Goal: Task Accomplishment & Management: Complete application form

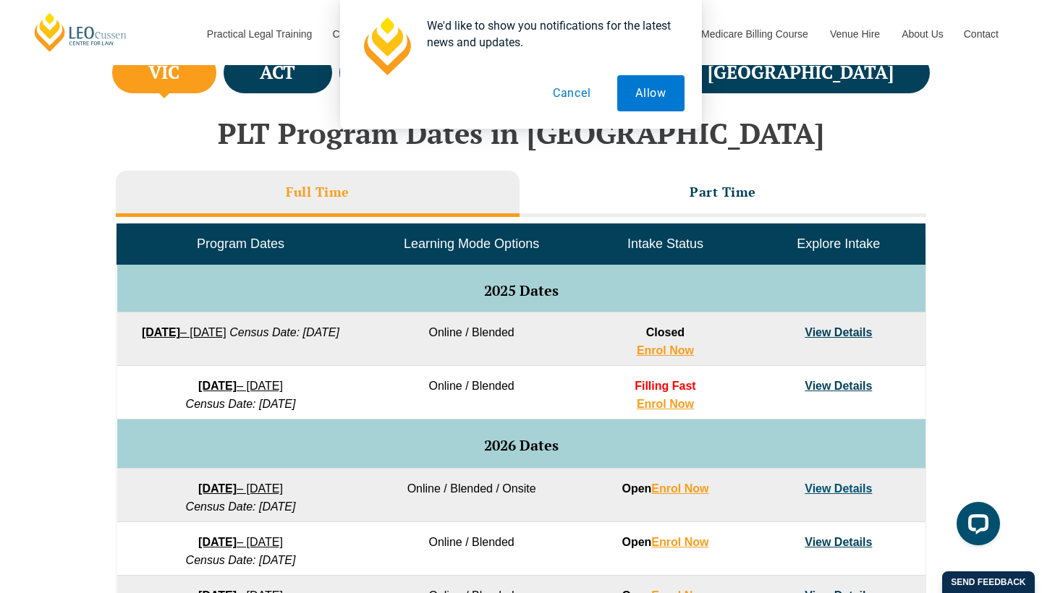
scroll to position [562, 0]
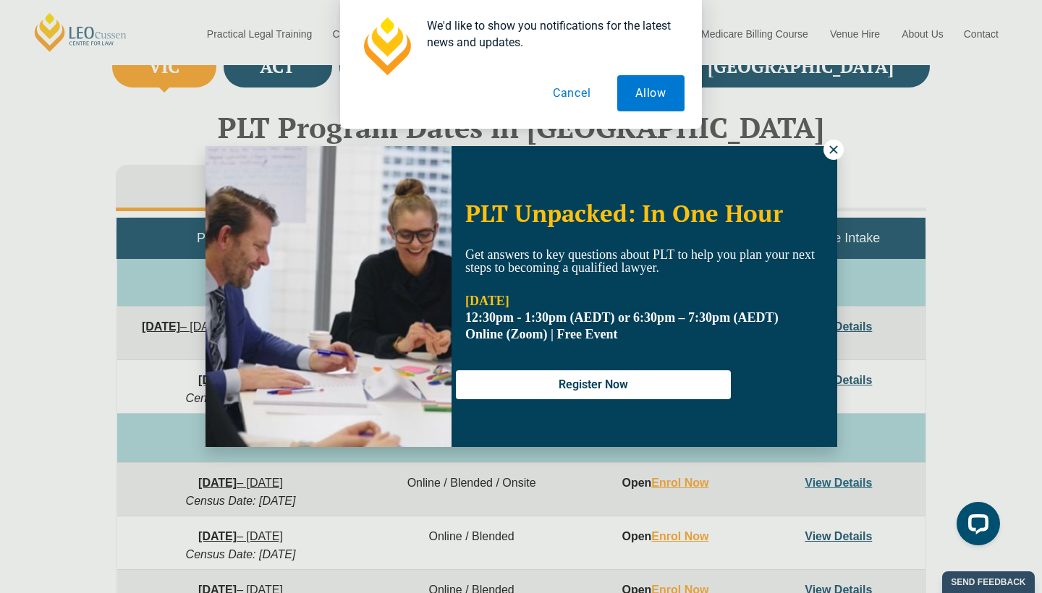
click at [833, 148] on icon at bounding box center [833, 149] width 13 height 13
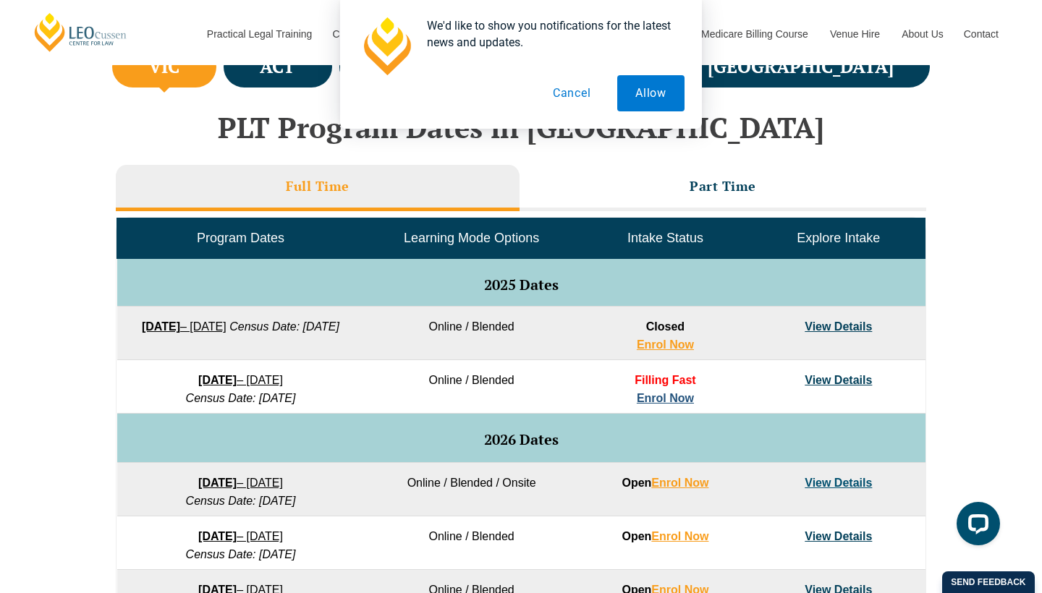
click at [677, 397] on link "Enrol Now" at bounding box center [665, 398] width 57 height 12
click at [566, 94] on button "Cancel" at bounding box center [572, 93] width 75 height 36
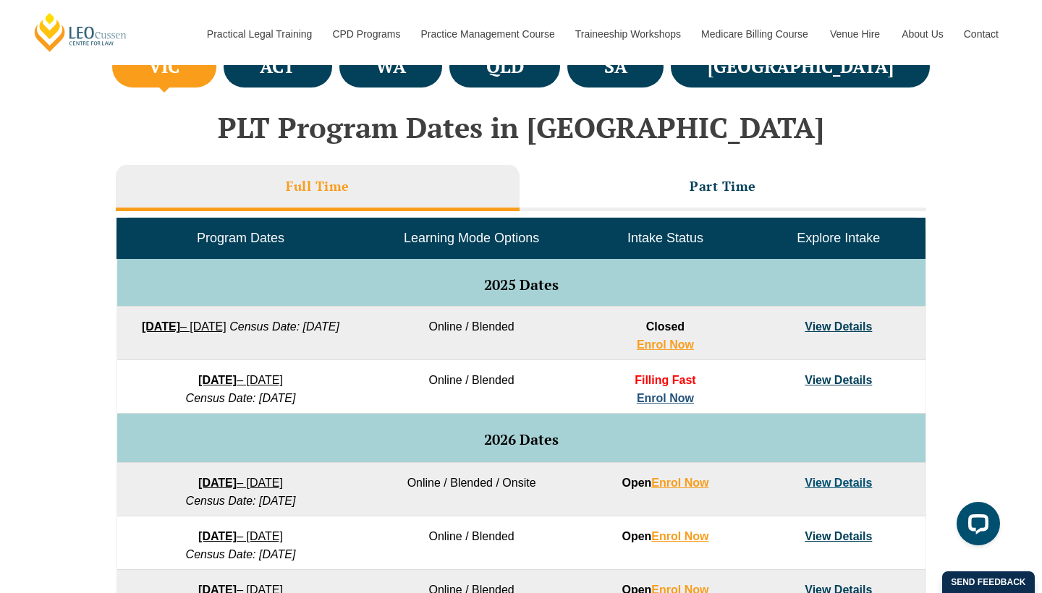
click at [658, 393] on link "Enrol Now" at bounding box center [665, 398] width 57 height 12
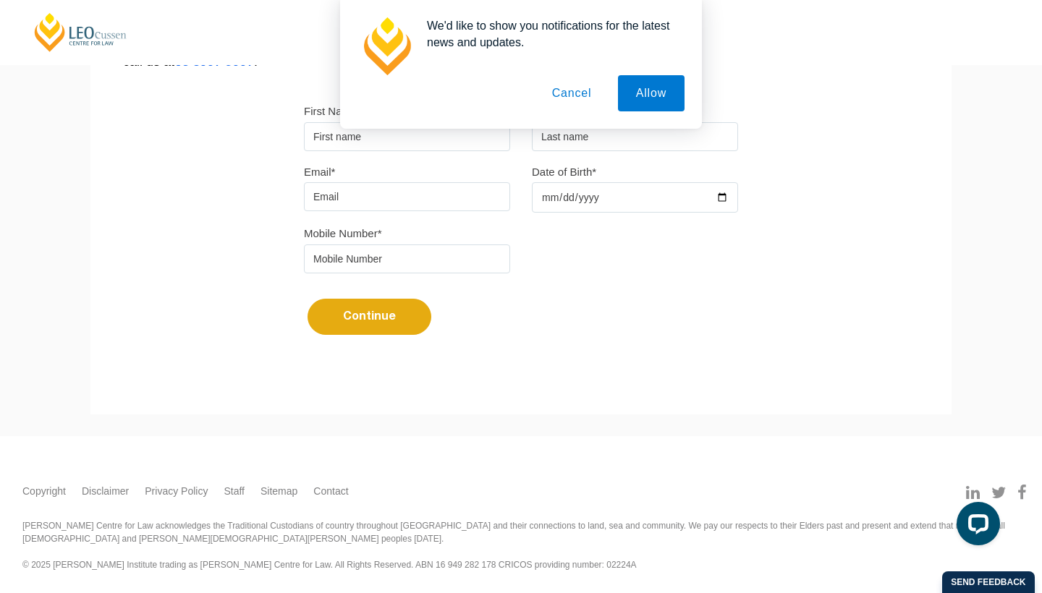
click at [569, 96] on button "Cancel" at bounding box center [572, 93] width 76 height 36
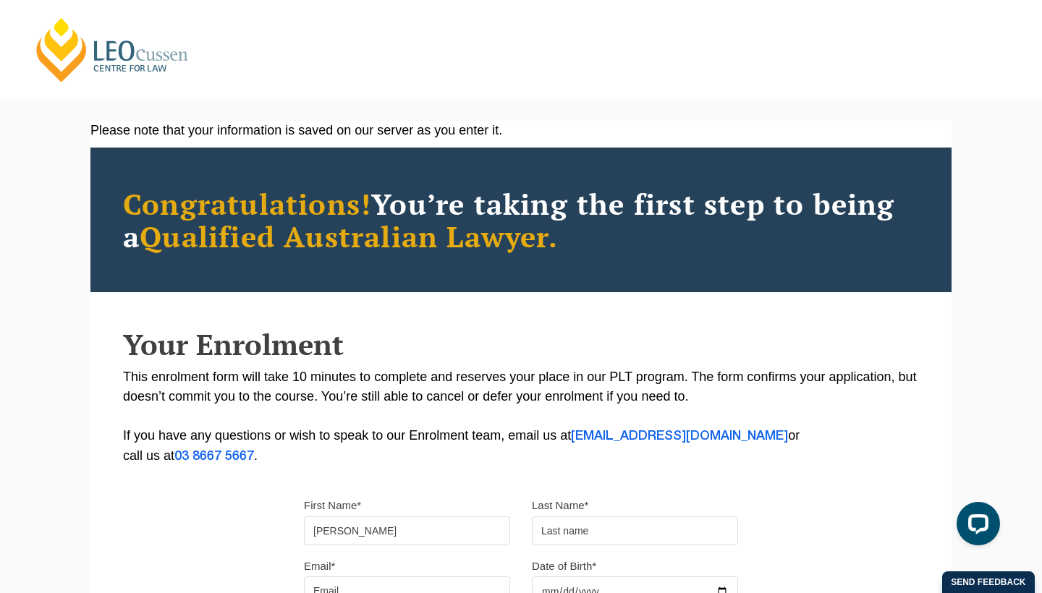
type input "Kevin"
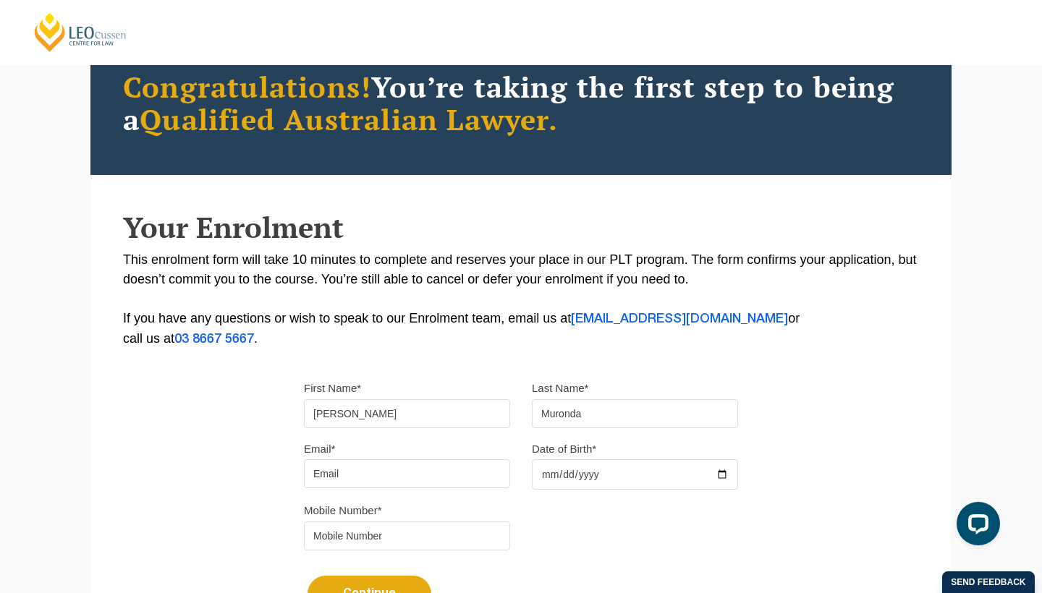
scroll to position [119, 0]
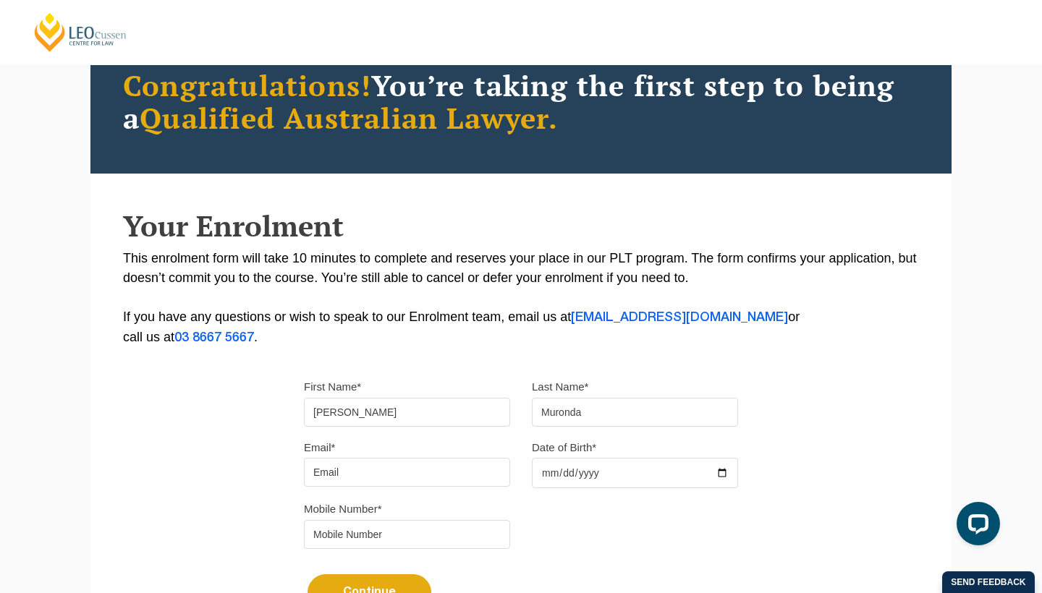
type input "Muronda"
type input "kevinmuronda@gmail.com"
click at [550, 480] on input "Date of Birth*" at bounding box center [635, 473] width 206 height 30
click at [606, 477] on input "2025-09-09" at bounding box center [635, 473] width 206 height 30
click at [609, 475] on input "2025-09-09" at bounding box center [635, 473] width 206 height 30
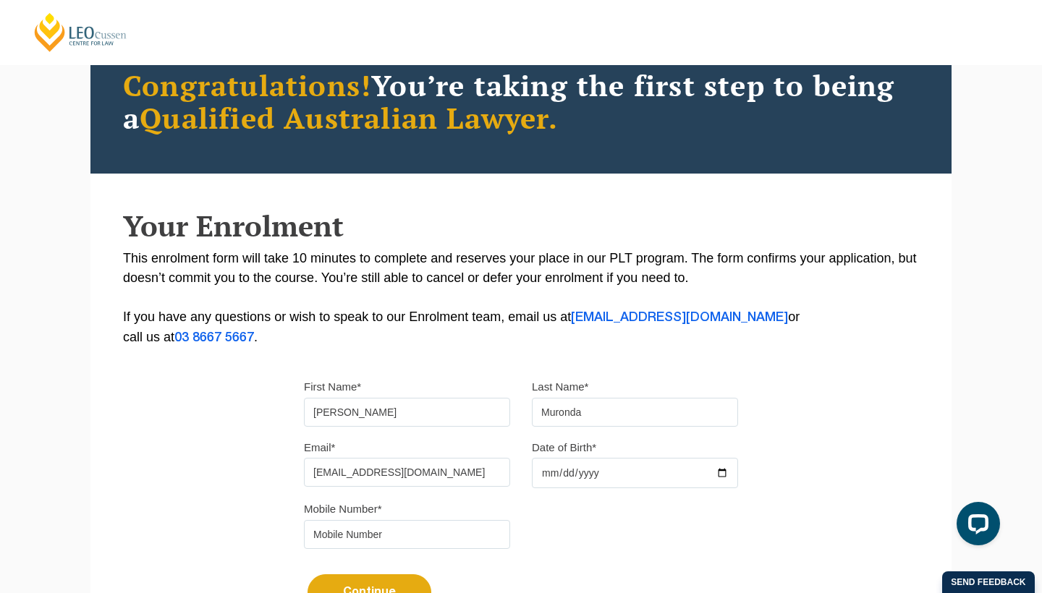
click at [369, 593] on button "Continue" at bounding box center [370, 592] width 124 height 36
click at [582, 475] on input "2025-09-09" at bounding box center [635, 473] width 206 height 30
type input "1983-09-09"
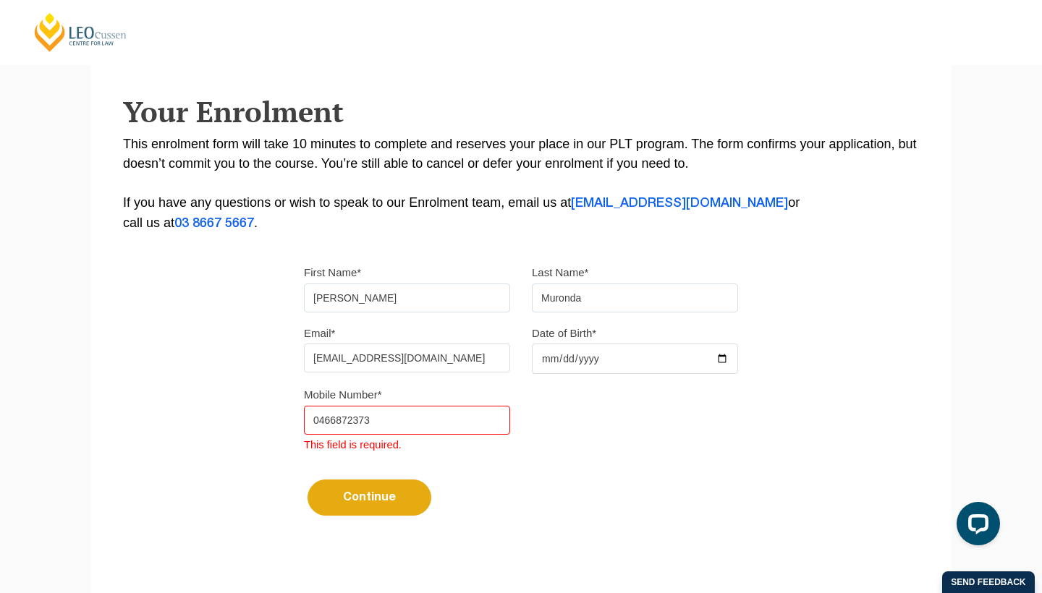
scroll to position [281, 0]
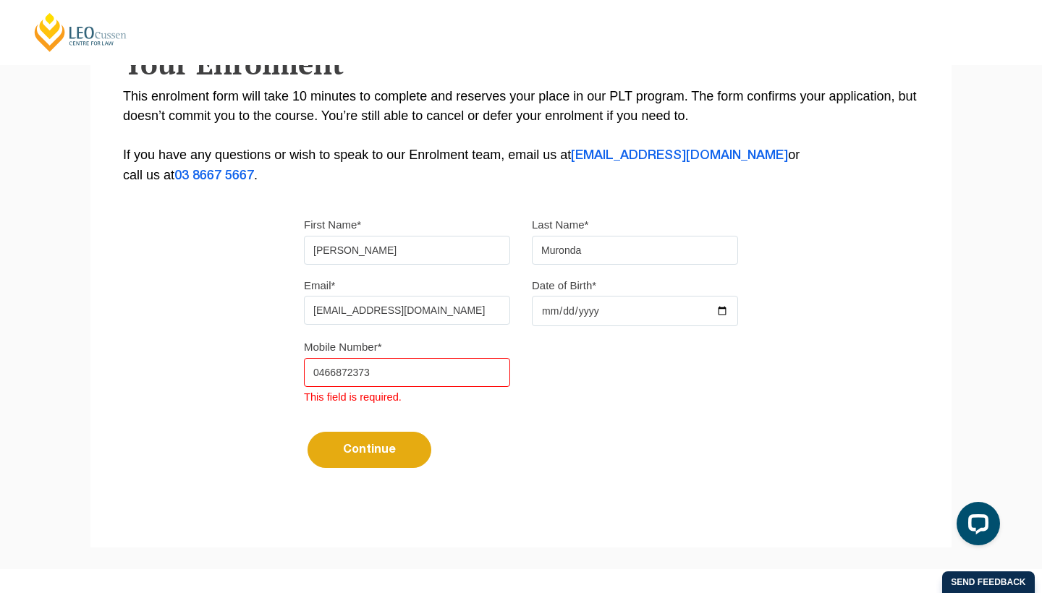
type input "0466872373"
click at [356, 464] on button "Continue" at bounding box center [370, 450] width 124 height 36
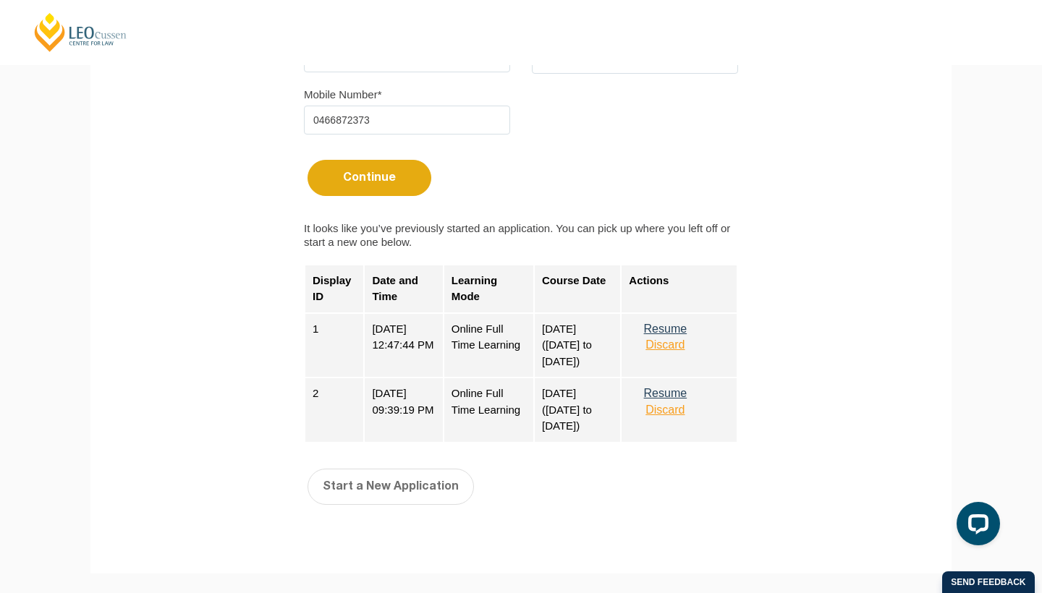
scroll to position [535, 0]
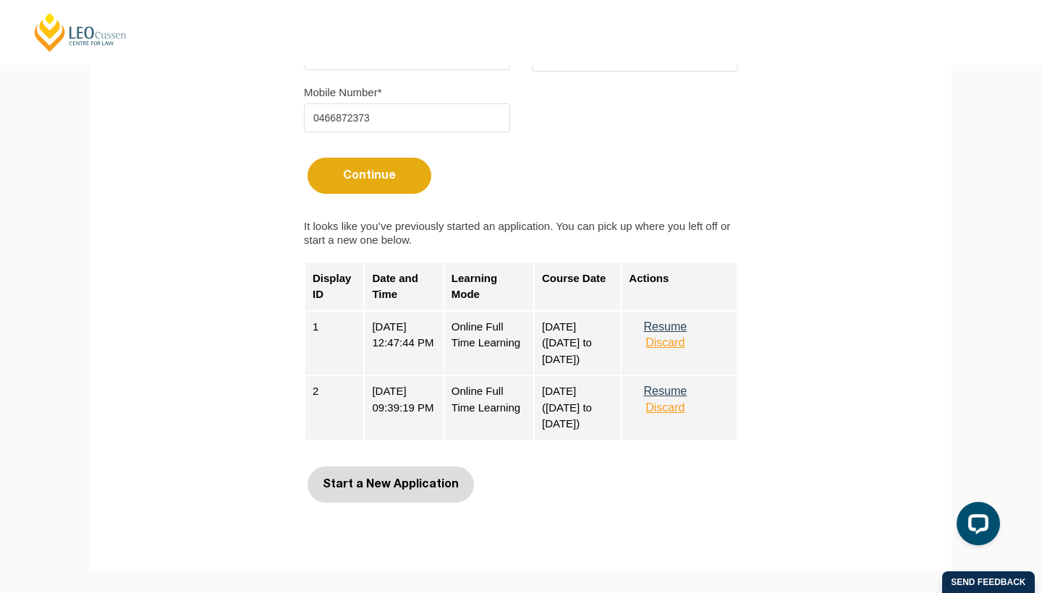
click at [365, 487] on button "Start a New Application" at bounding box center [391, 485] width 166 height 36
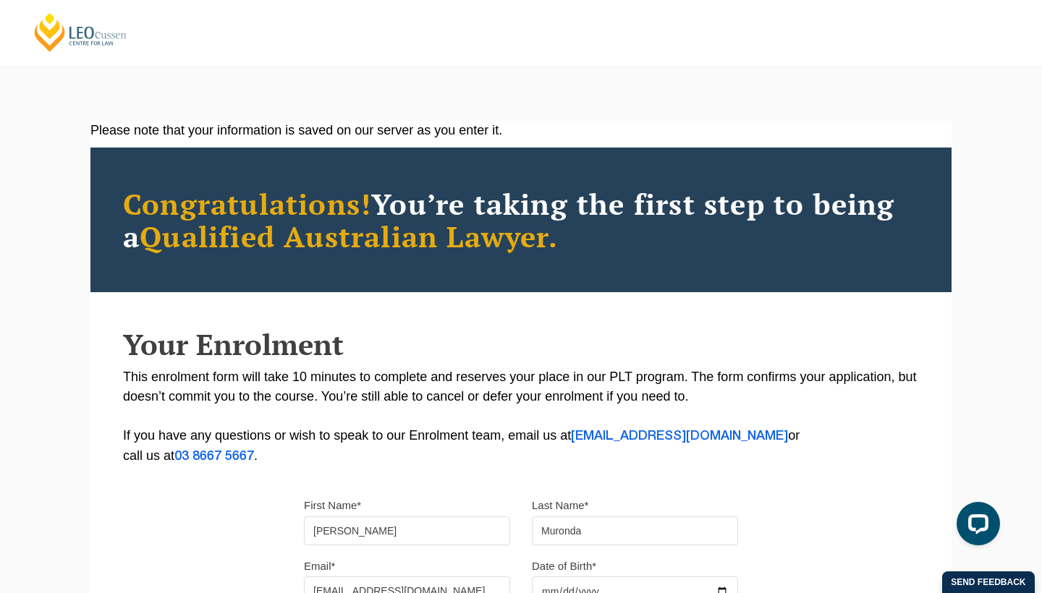
select select
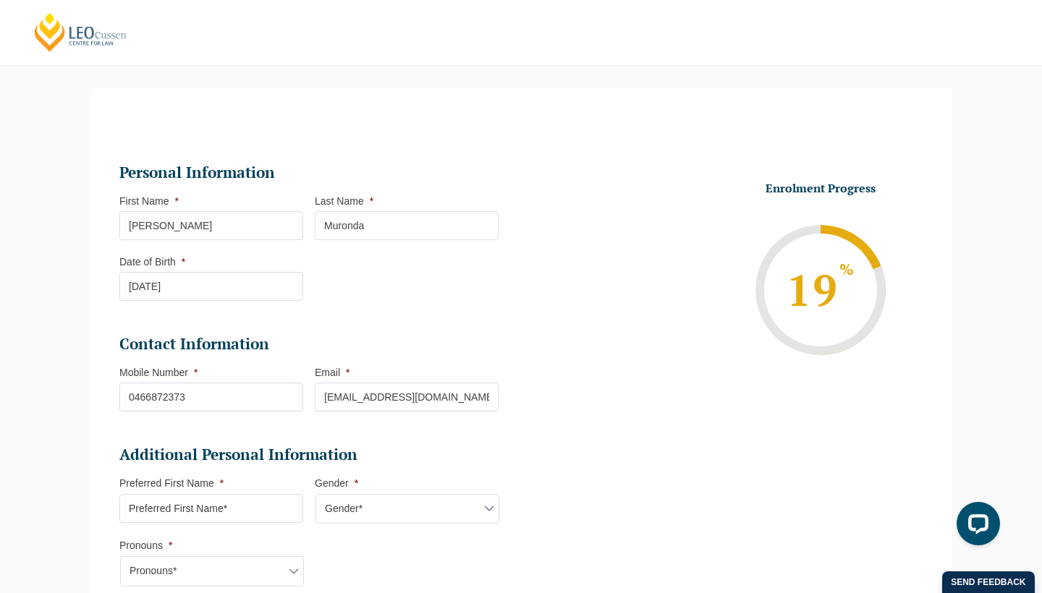
scroll to position [142, 0]
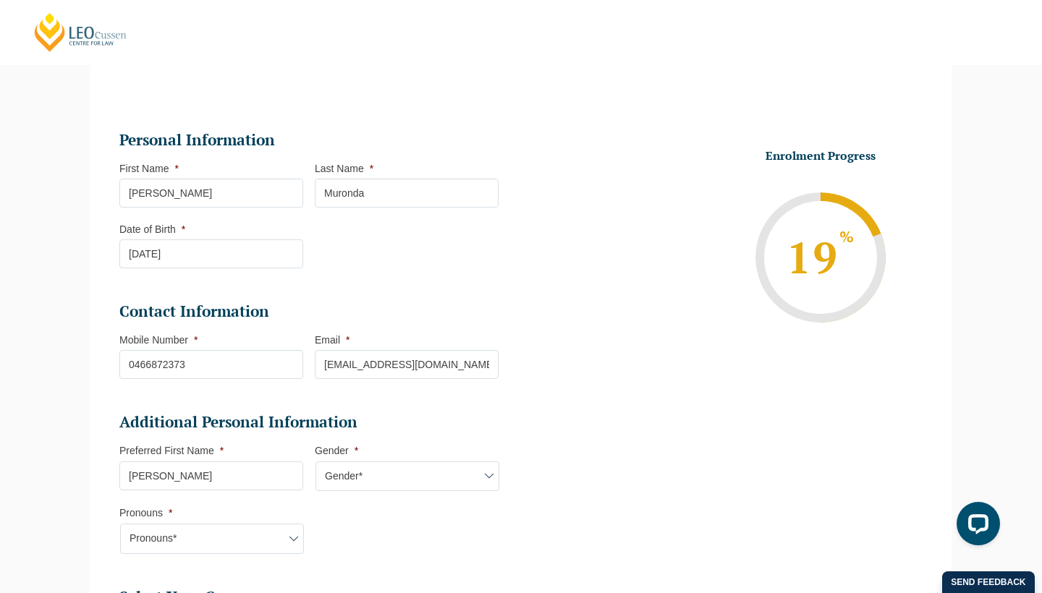
type input "Kevin"
select select "Male"
select select "He/Him/His"
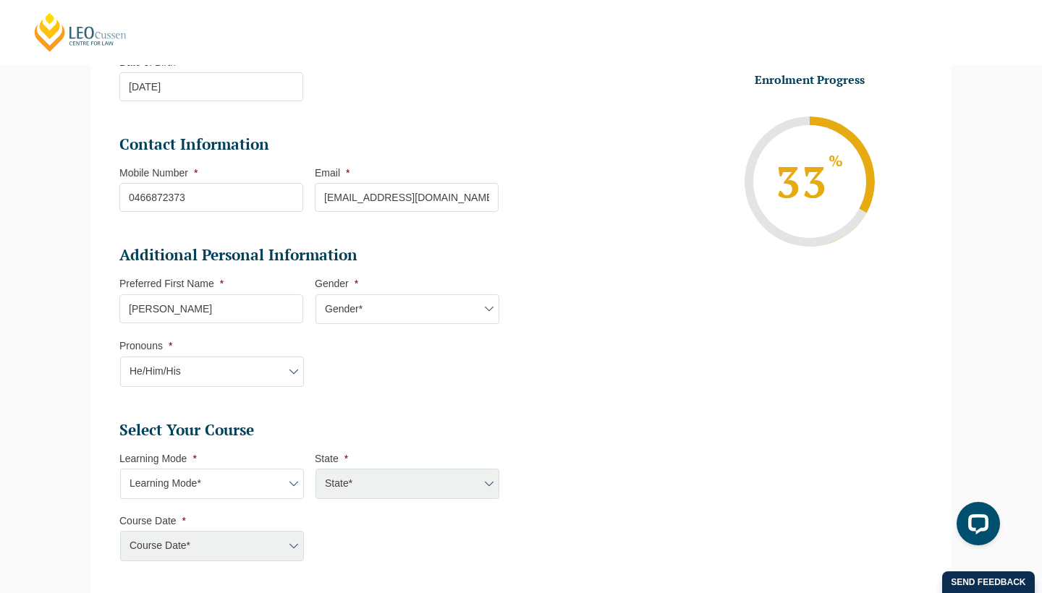
scroll to position [309, 0]
select select "Online Full Time Learning"
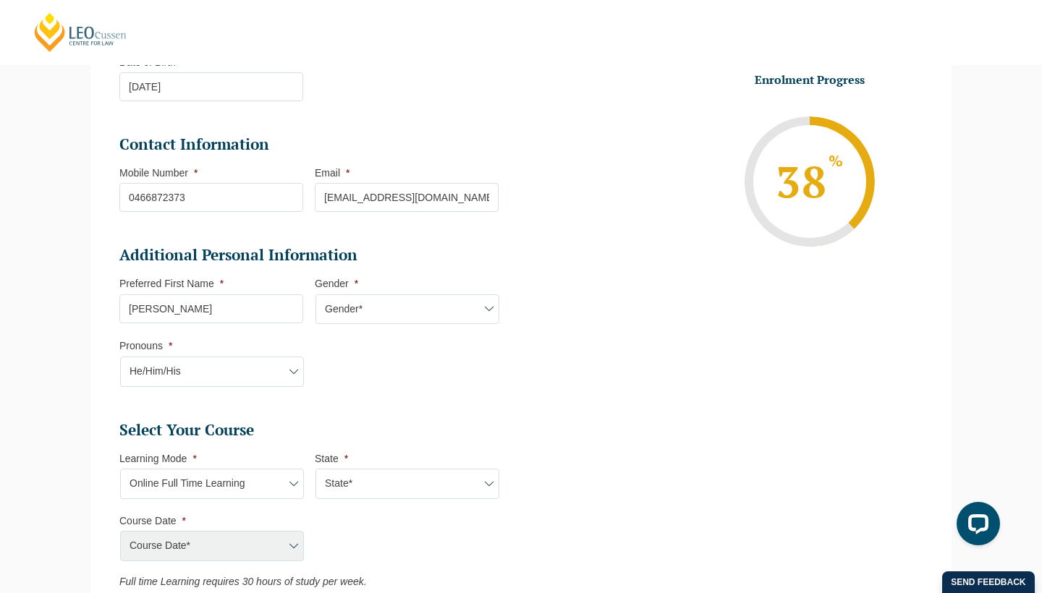
select select "National (ACT/NSW, VIC, QLD, SA, WA)"
select select "December 2025 (08-Dec-2025 to 16-May-2026)"
type input "Intake 11 December 2025 FT"
type input "Practical Legal Training (NAT)"
select select "NAT PLT (DEC) 2025 Full Time Online"
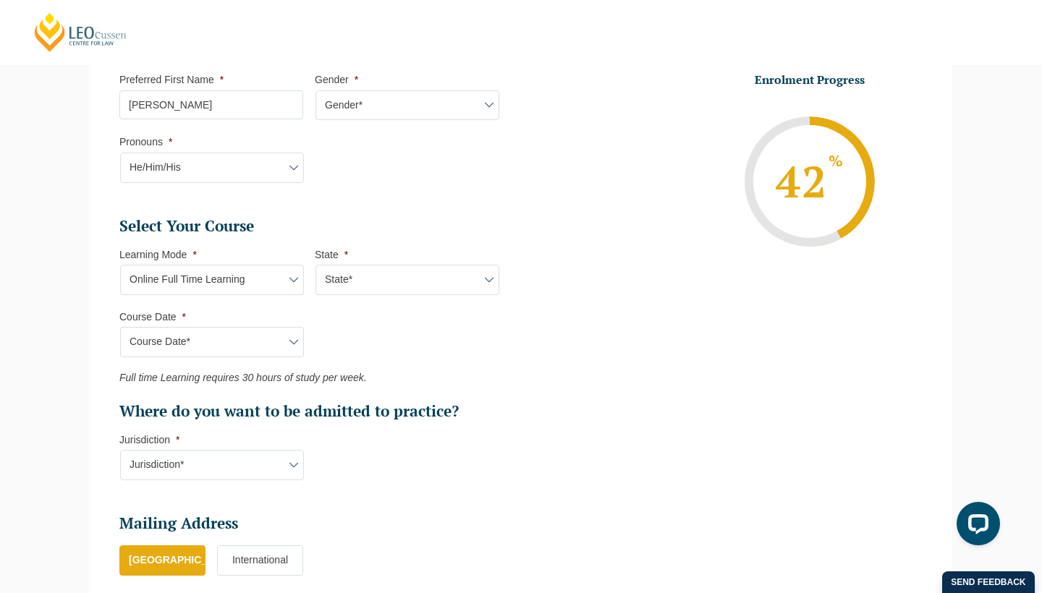
scroll to position [514, 0]
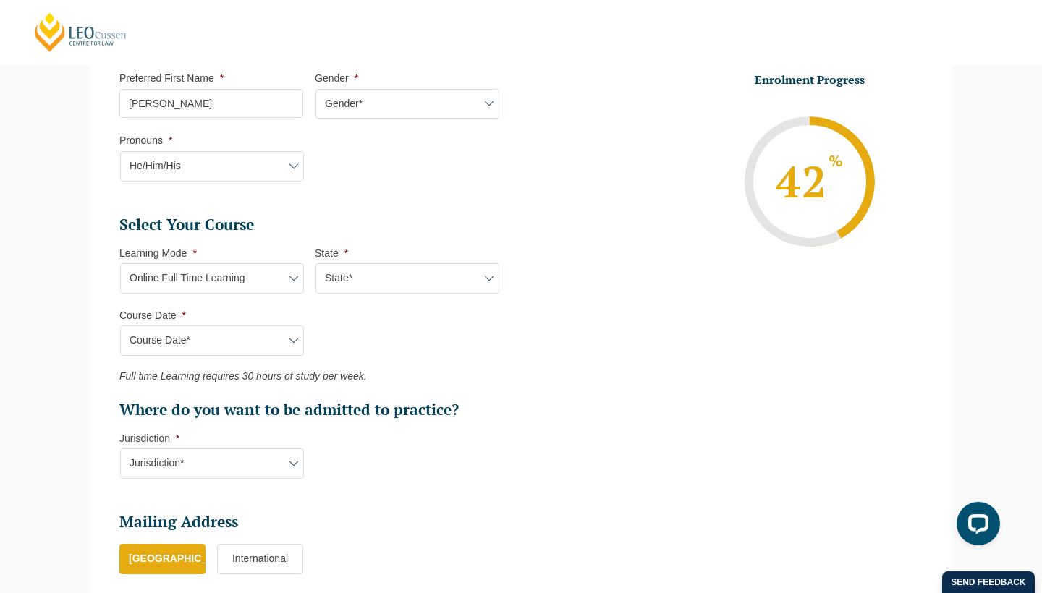
select select "WA"
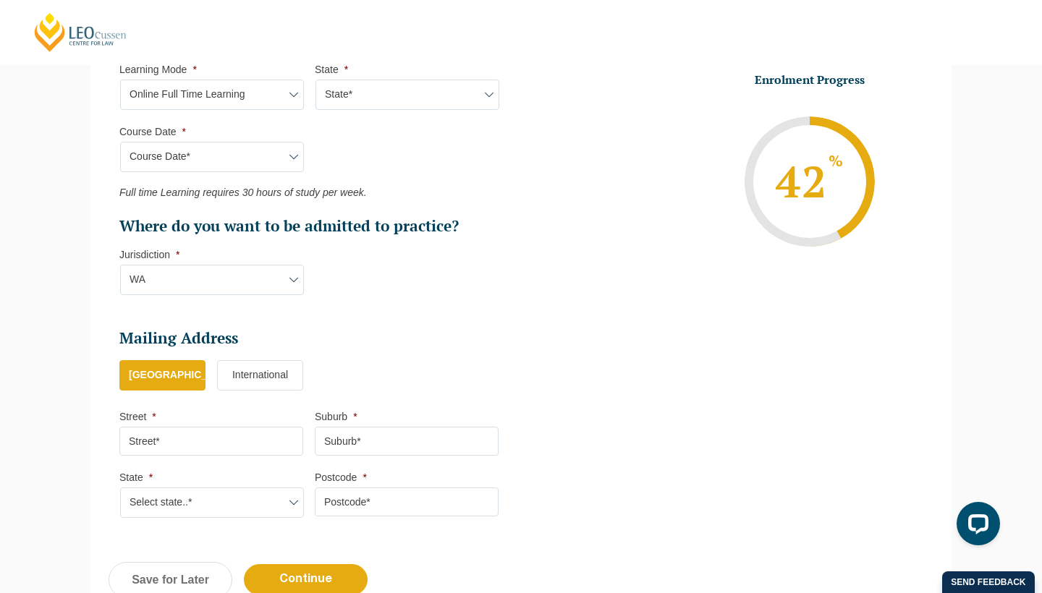
scroll to position [703, 0]
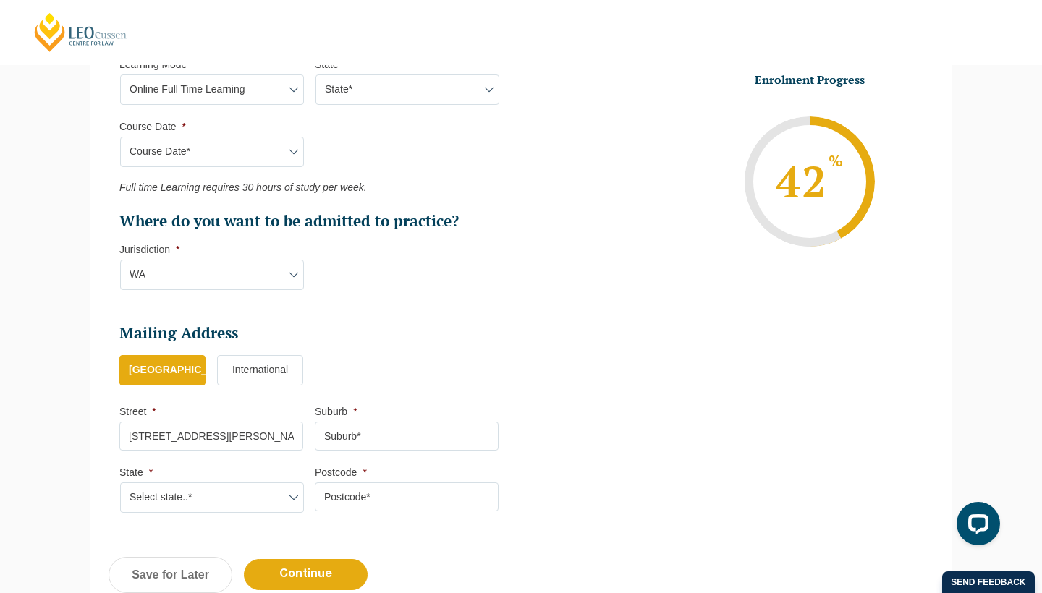
type input "4/47 Moulden Avenue"
click at [400, 423] on input "Suburb *" at bounding box center [407, 436] width 184 height 29
type input "Yokine"
select select "WA"
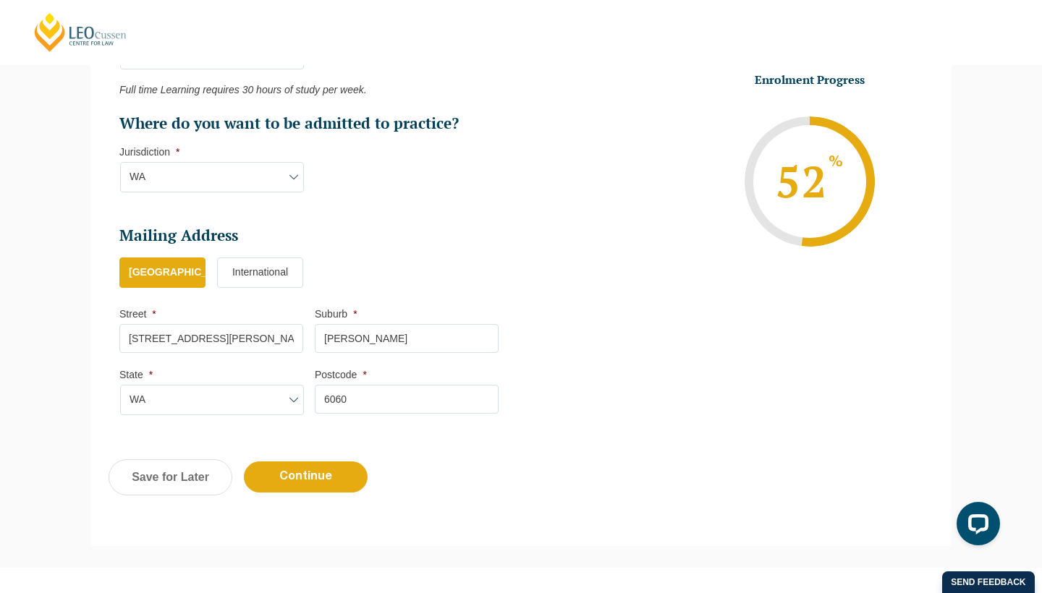
scroll to position [803, 0]
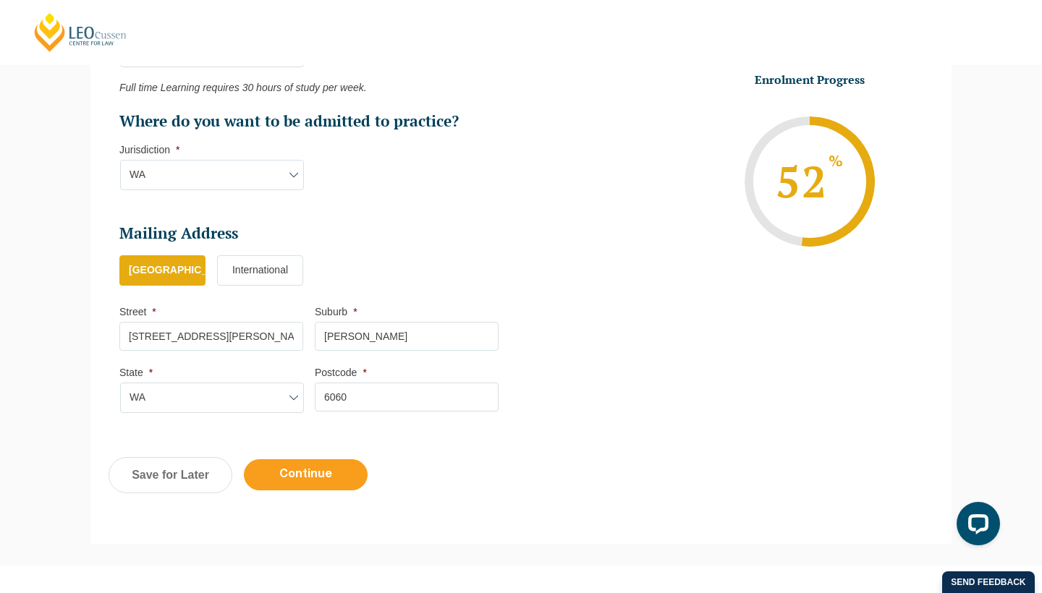
type input "6060"
click at [313, 464] on input "Continue" at bounding box center [306, 474] width 124 height 31
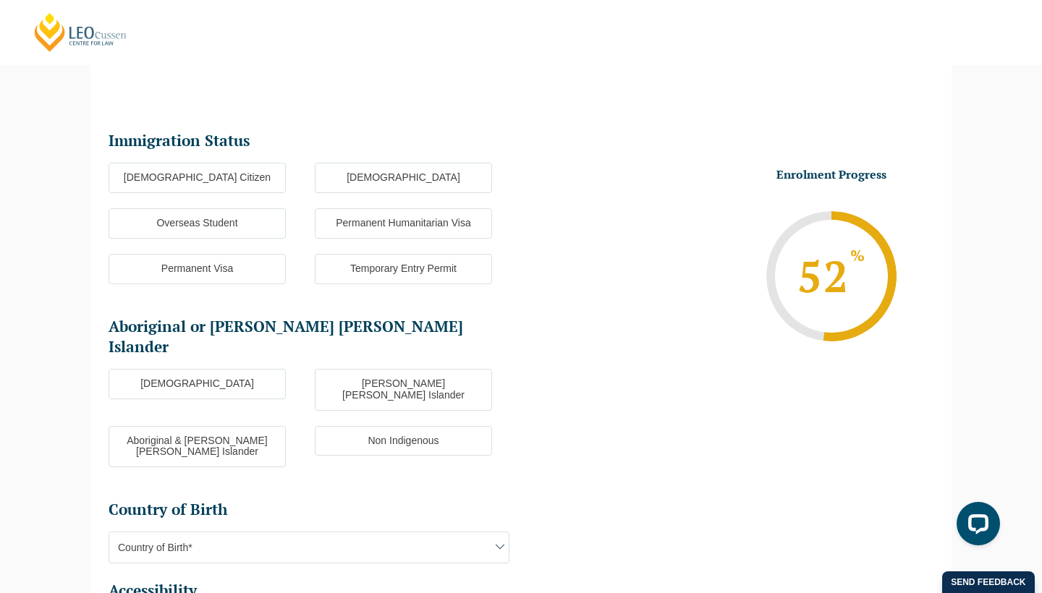
scroll to position [125, 0]
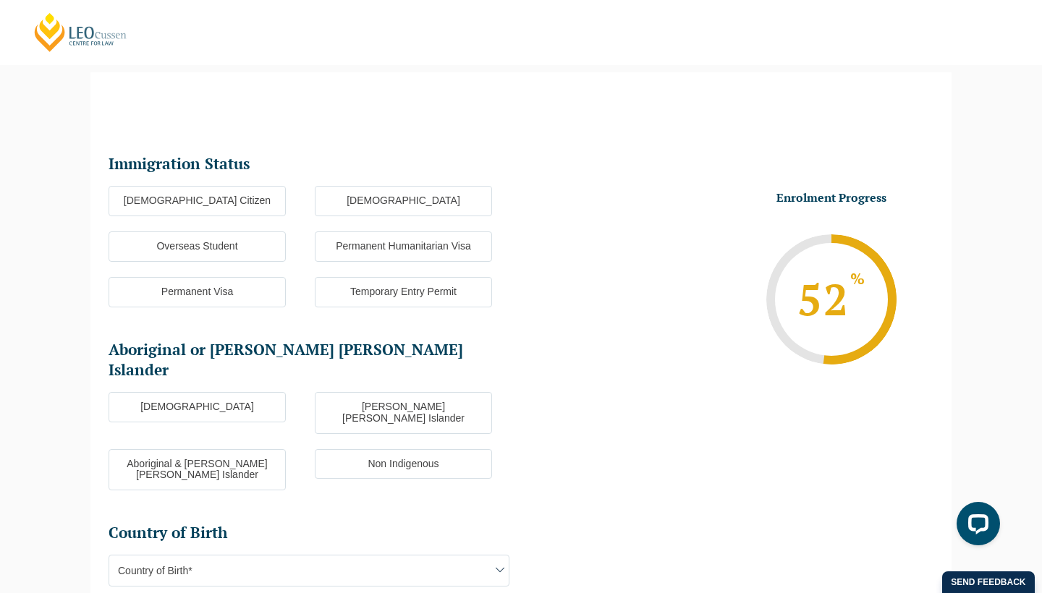
click at [224, 245] on label "Overseas Student" at bounding box center [197, 247] width 177 height 30
click at [0, 0] on input "Overseas Student" at bounding box center [0, 0] width 0 height 0
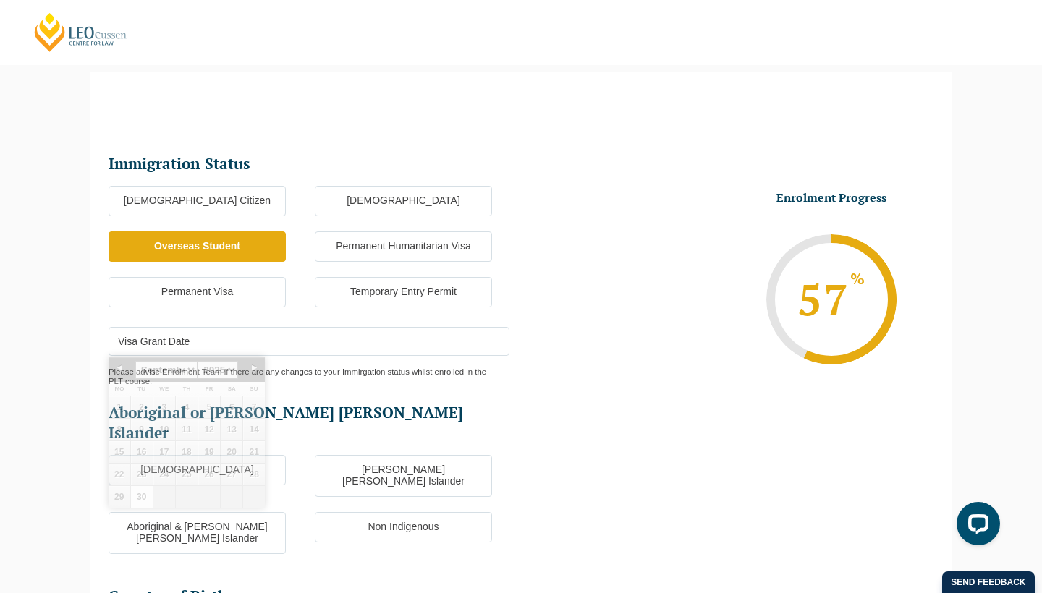
click at [221, 342] on input "Visa Grant Date" at bounding box center [309, 341] width 401 height 29
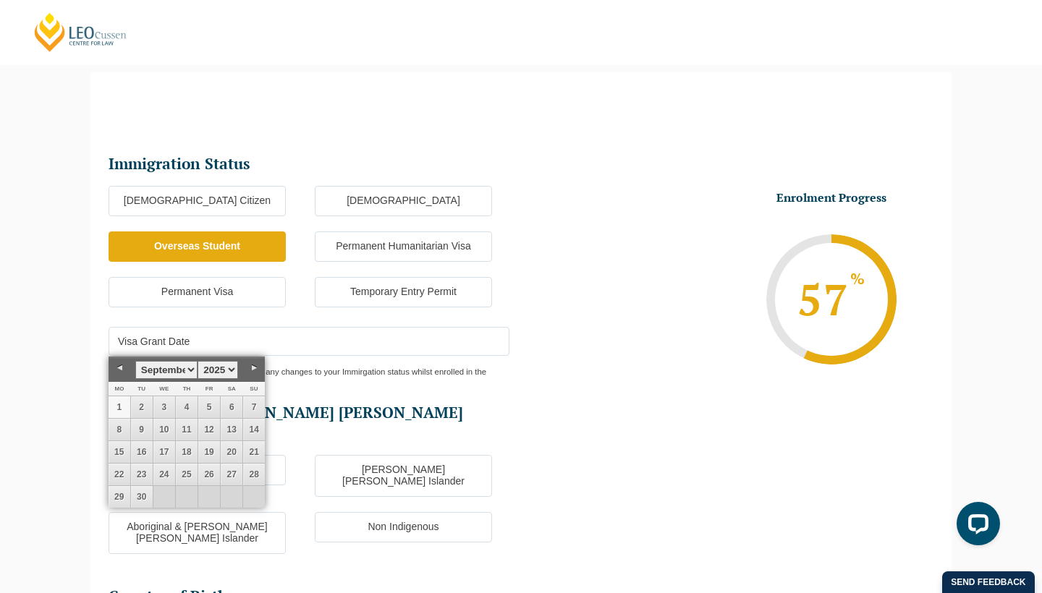
click at [120, 400] on link "1" at bounding box center [120, 408] width 22 height 22
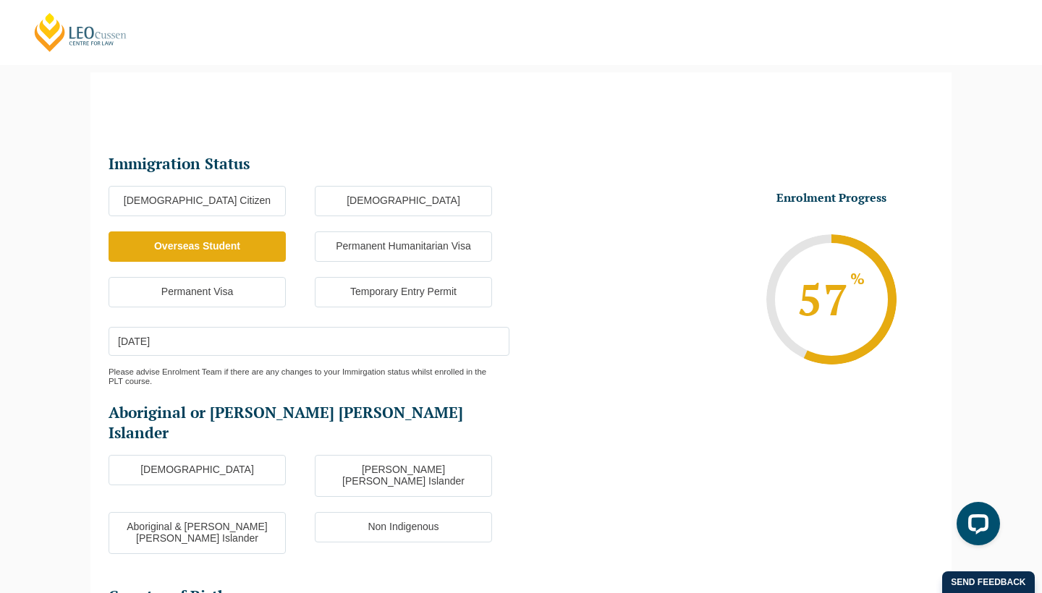
click at [383, 512] on label "Non Indigenous" at bounding box center [403, 527] width 177 height 30
click at [0, 0] on input "Non Indigenous" at bounding box center [0, 0] width 0 height 0
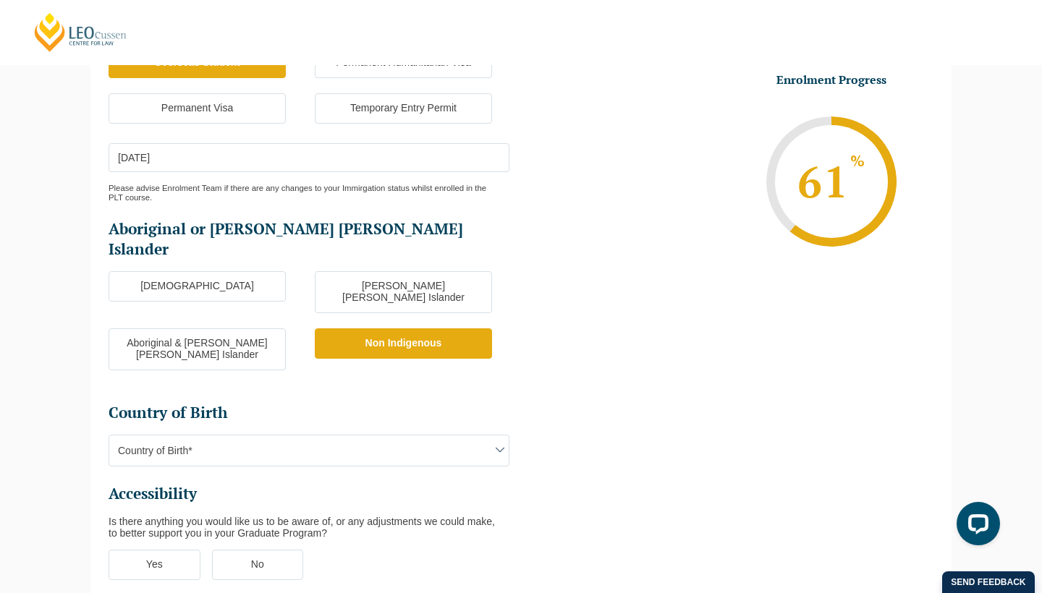
scroll to position [311, 0]
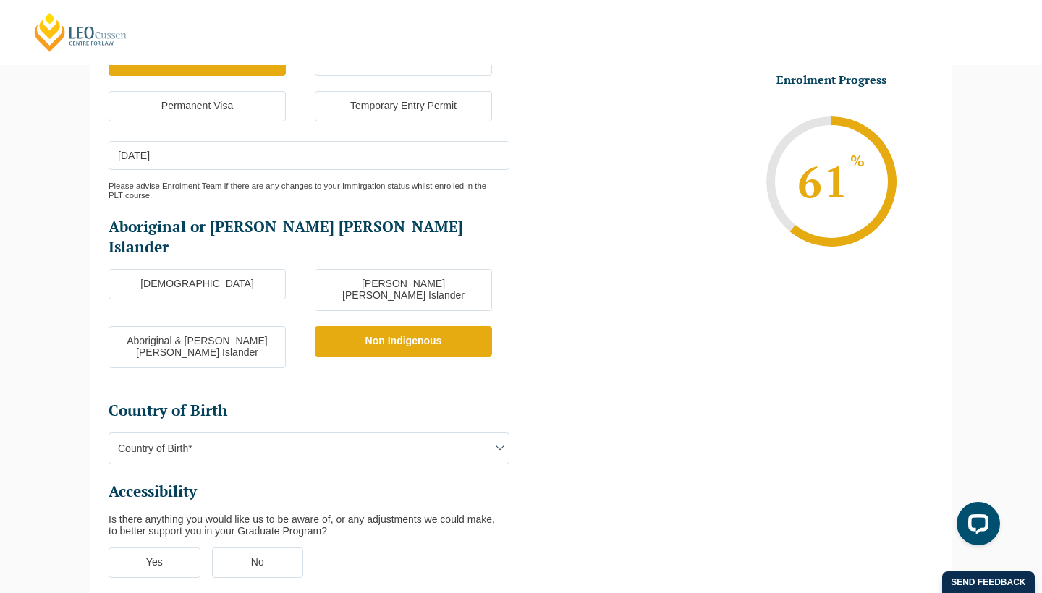
click at [174, 155] on input "01-09-2025" at bounding box center [309, 155] width 401 height 29
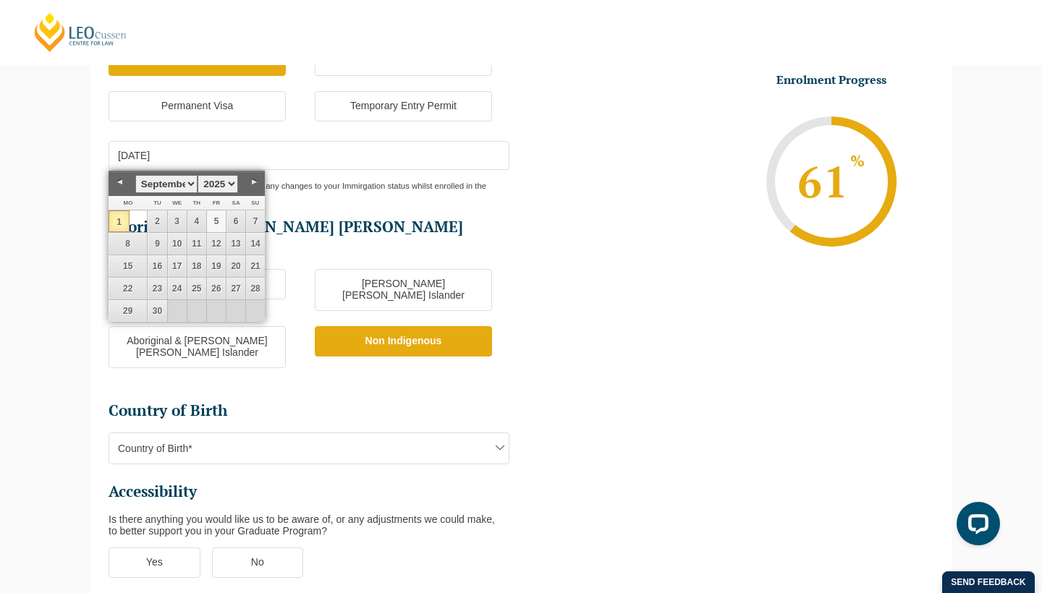
click at [219, 217] on link "5" at bounding box center [216, 222] width 19 height 22
type input "05-09-2025"
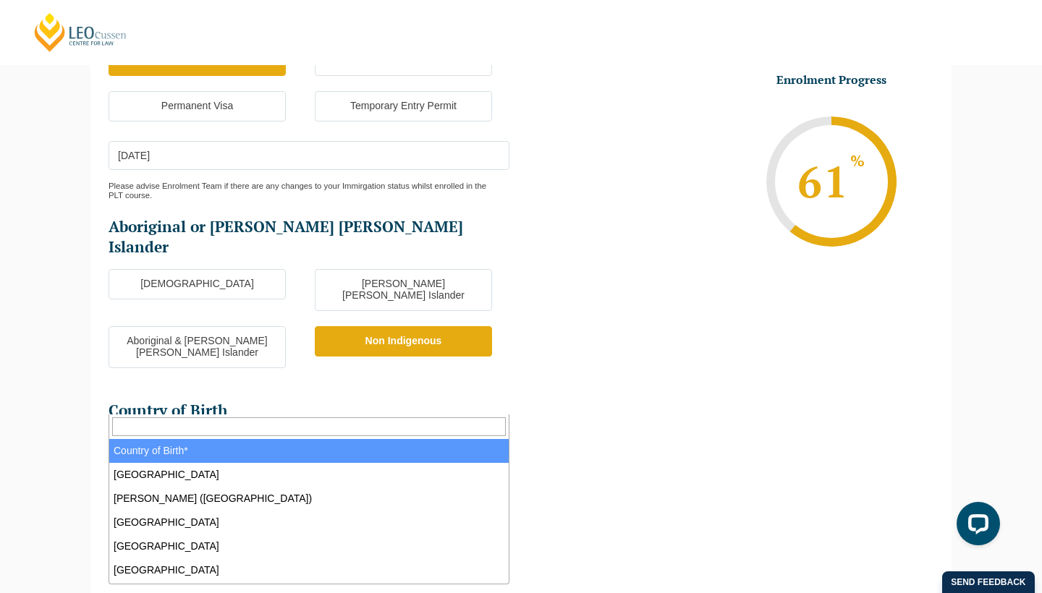
click at [321, 433] on span "Country of Birth*" at bounding box center [308, 448] width 399 height 30
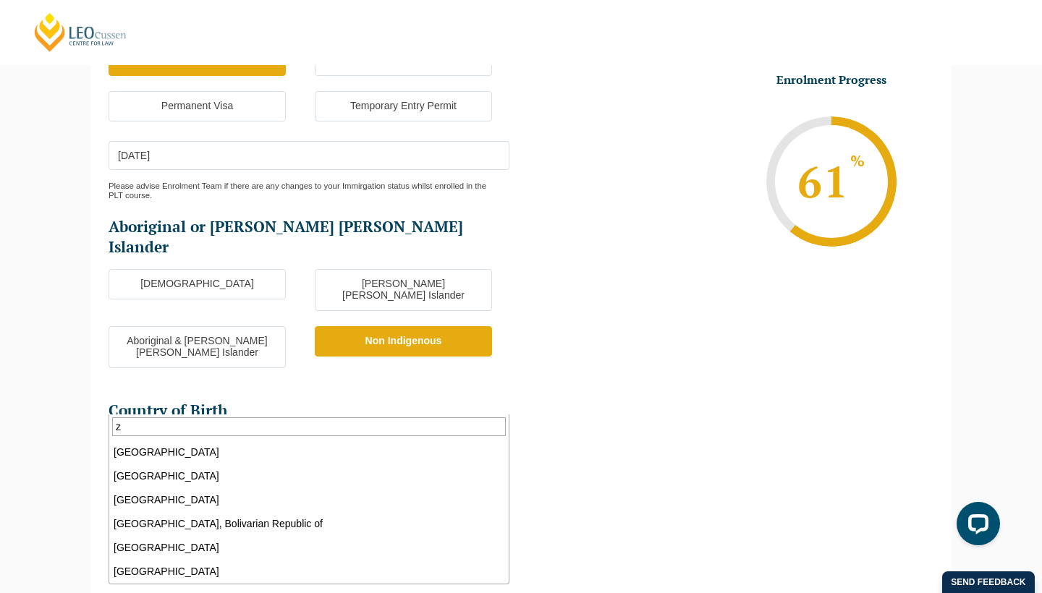
scroll to position [285, 0]
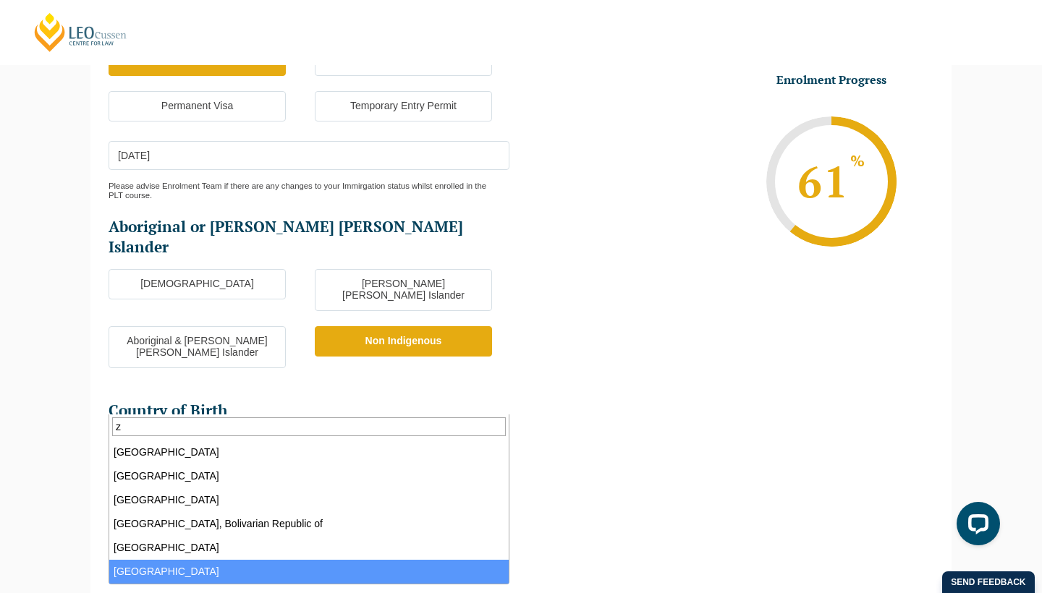
type input "z"
select select "Zimbabwe 9232"
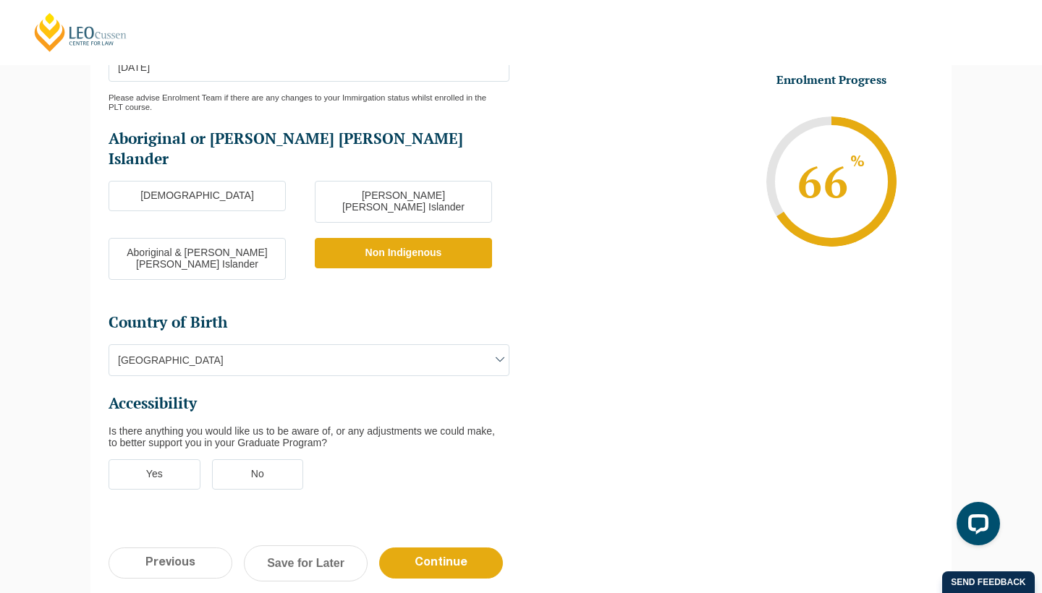
scroll to position [399, 0]
click at [247, 459] on label "No" at bounding box center [258, 474] width 92 height 30
click at [0, 0] on input "No" at bounding box center [0, 0] width 0 height 0
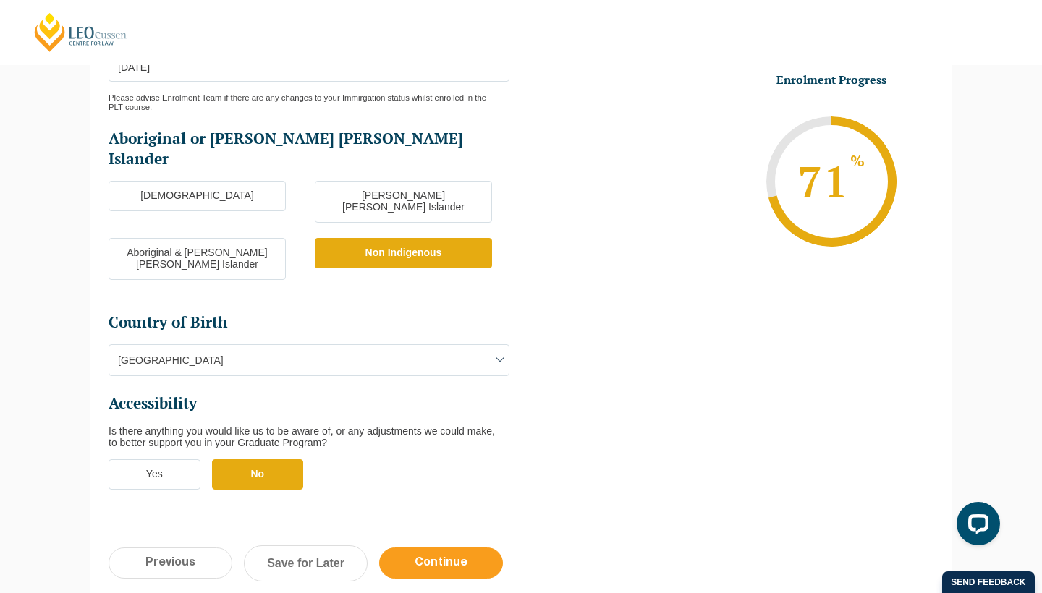
click at [453, 548] on input "Continue" at bounding box center [441, 563] width 124 height 31
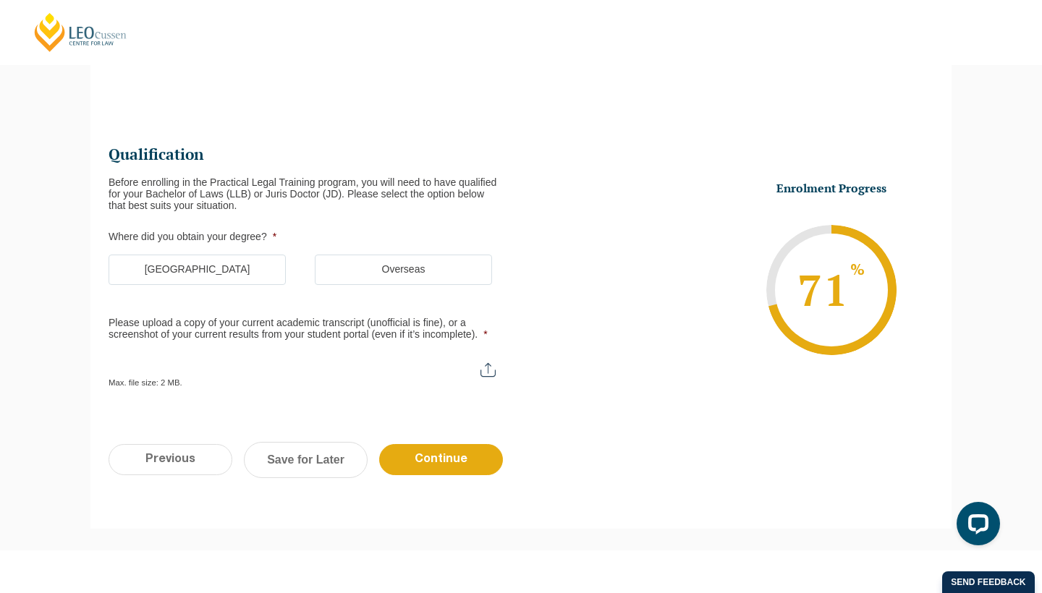
scroll to position [125, 0]
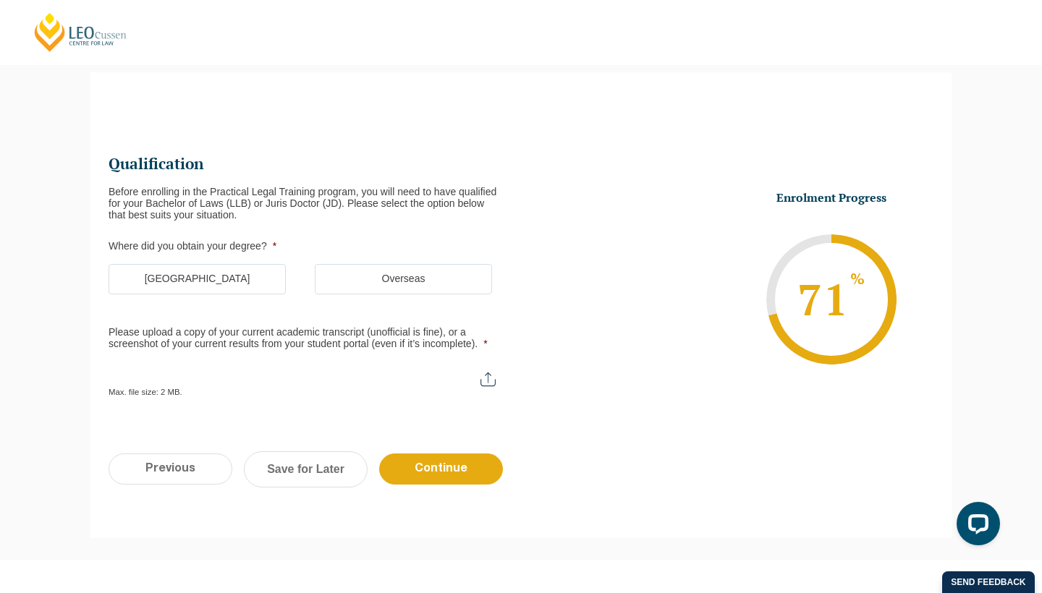
click at [463, 275] on label "Overseas" at bounding box center [403, 279] width 177 height 30
click at [0, 0] on input "Overseas" at bounding box center [0, 0] width 0 height 0
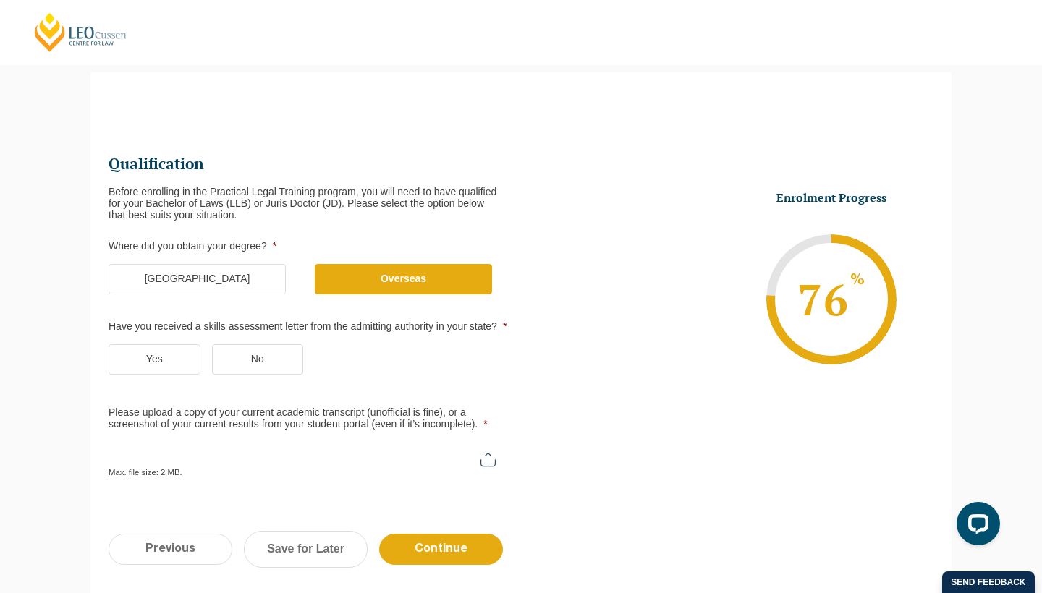
click at [177, 370] on label "Yes" at bounding box center [155, 359] width 92 height 30
click at [0, 0] on input "Yes" at bounding box center [0, 0] width 0 height 0
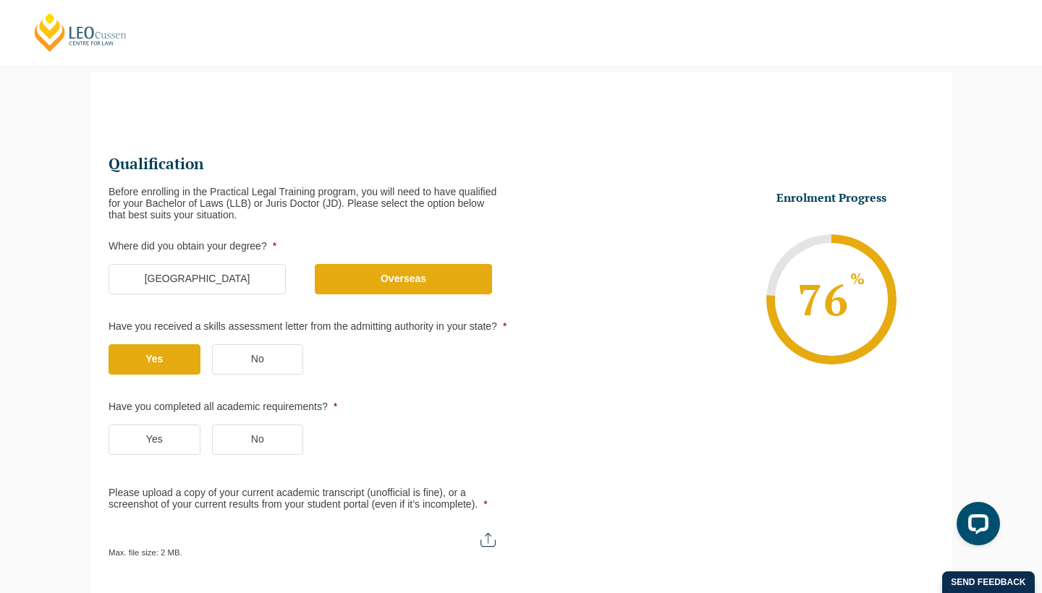
click at [240, 446] on label "No" at bounding box center [258, 440] width 92 height 30
click at [0, 0] on input "No" at bounding box center [0, 0] width 0 height 0
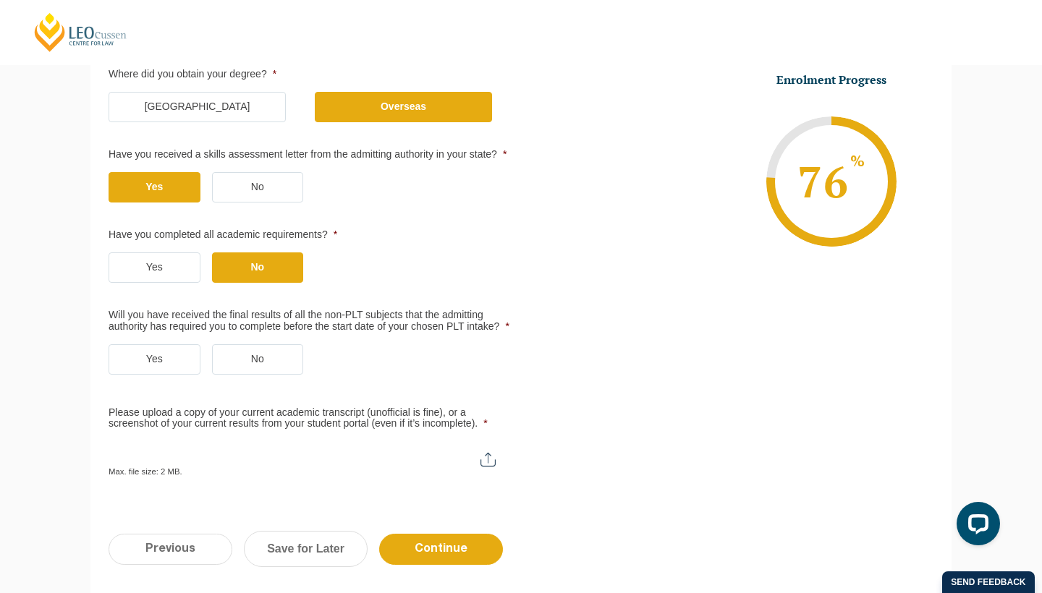
scroll to position [299, 0]
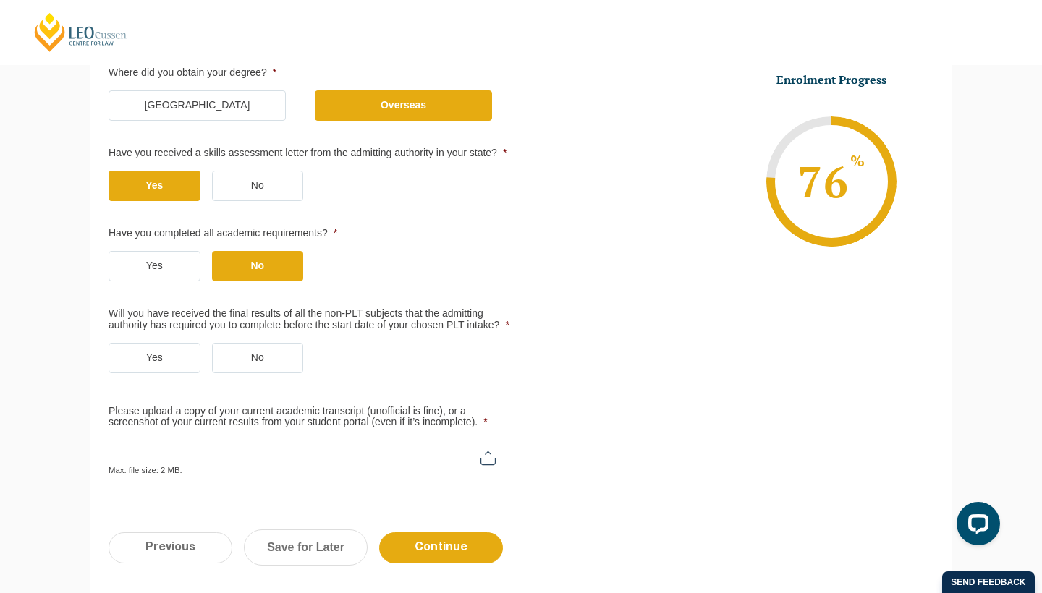
click at [174, 373] on label "Yes" at bounding box center [155, 358] width 92 height 30
click at [0, 0] on input "Yes" at bounding box center [0, 0] width 0 height 0
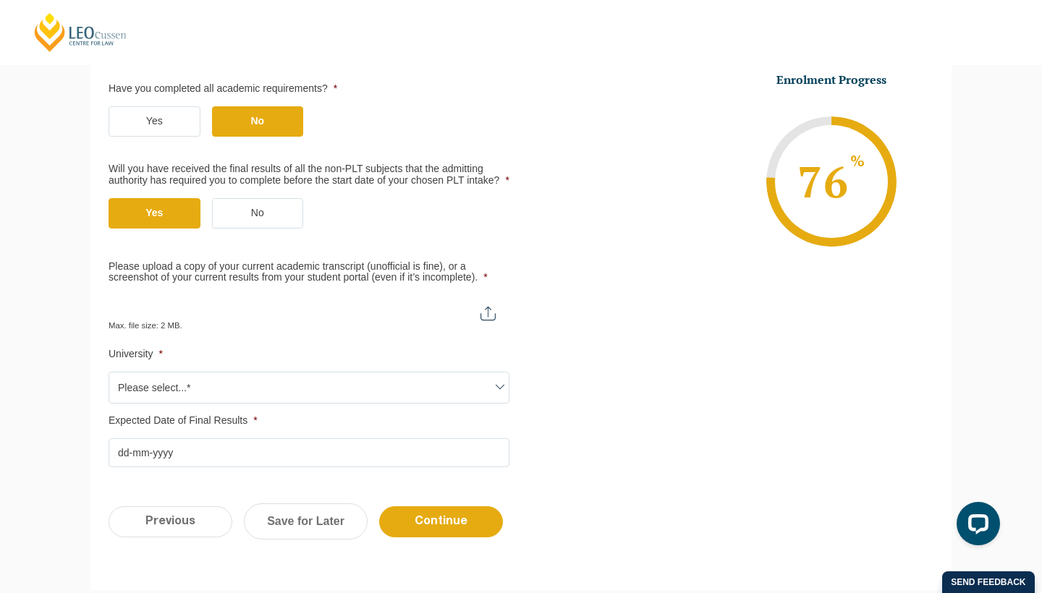
scroll to position [443, 0]
click at [488, 321] on input "Please upload a copy of your current academic transcript (unofficial is fine), …" at bounding box center [309, 308] width 401 height 25
type input "C:\fakepath\Academic Transcript for Kevin Kudakwashe Muronda.pdf"
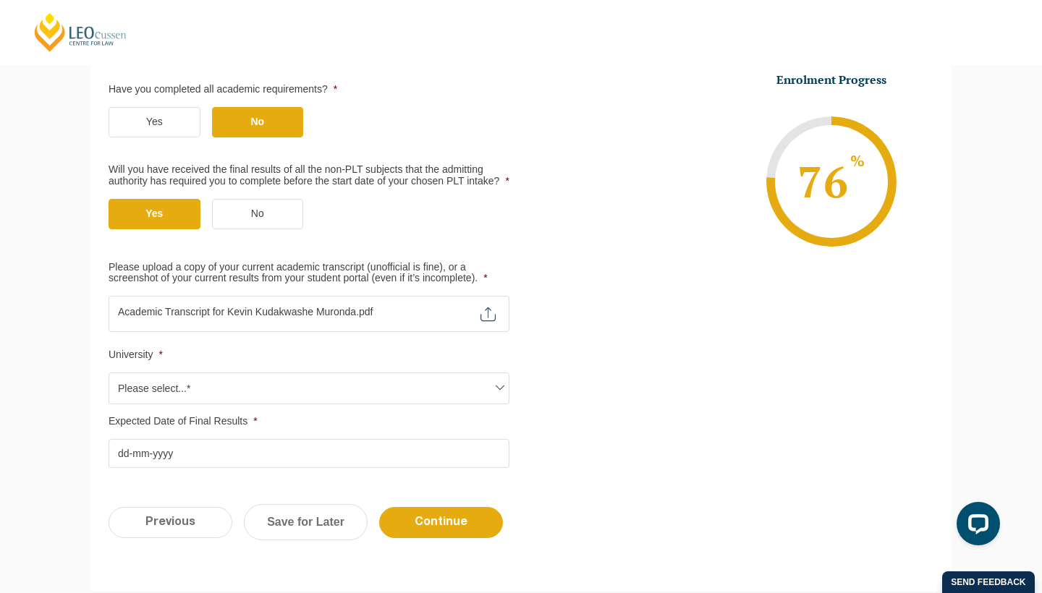
click at [499, 397] on span at bounding box center [499, 387] width 17 height 17
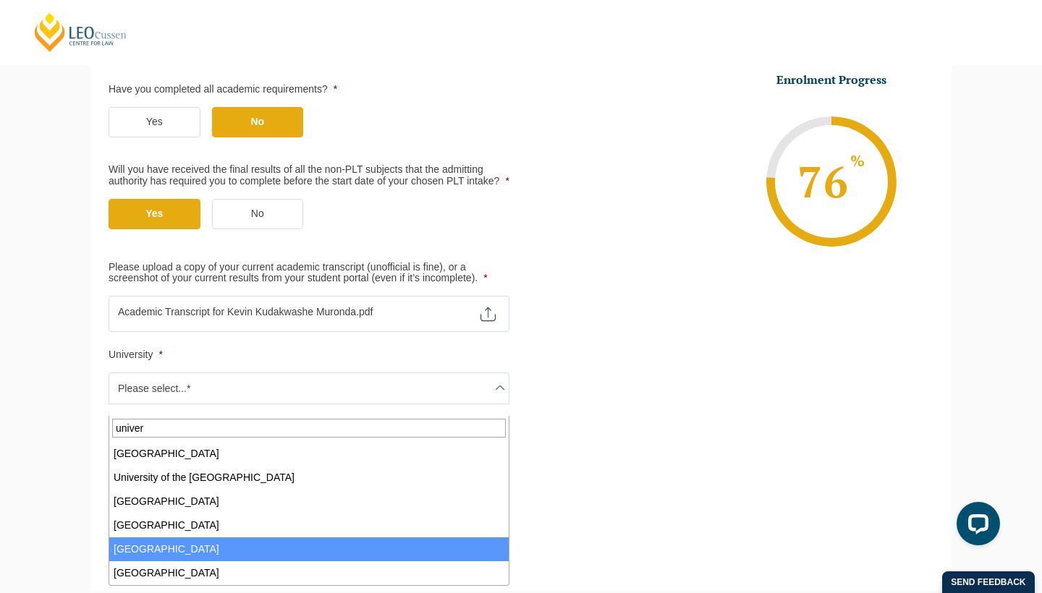
scroll to position [834, 0]
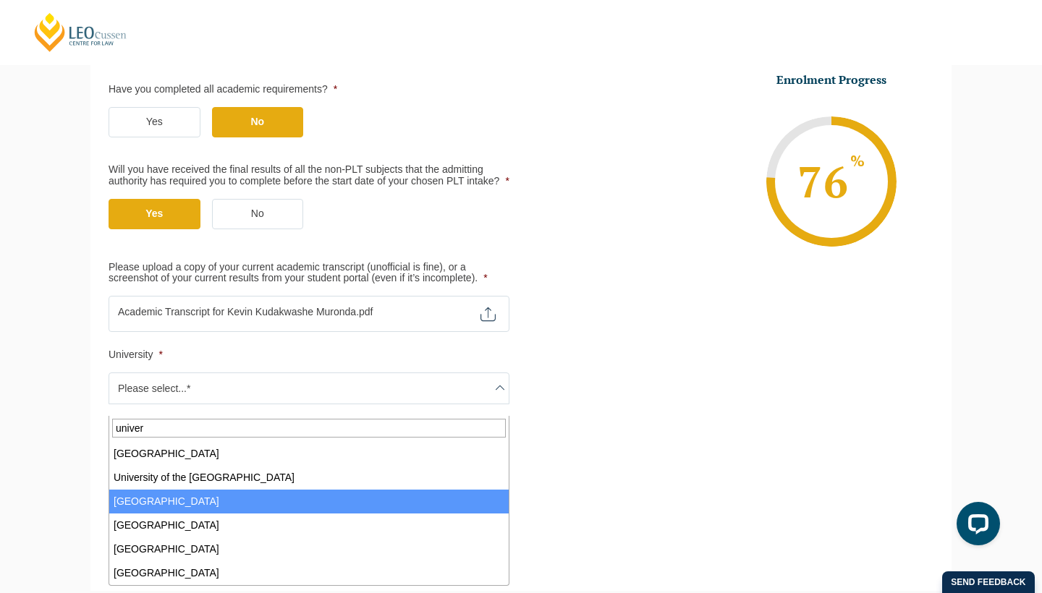
type input "univer"
select select "University of Western Australia"
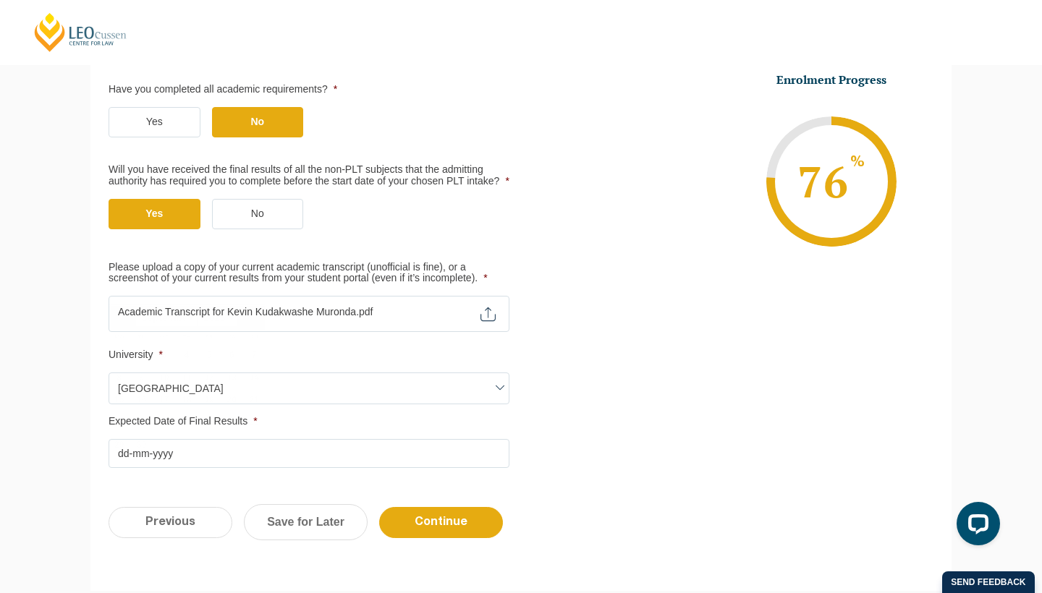
click at [342, 468] on input "Expected Date of Final Results *" at bounding box center [309, 453] width 401 height 29
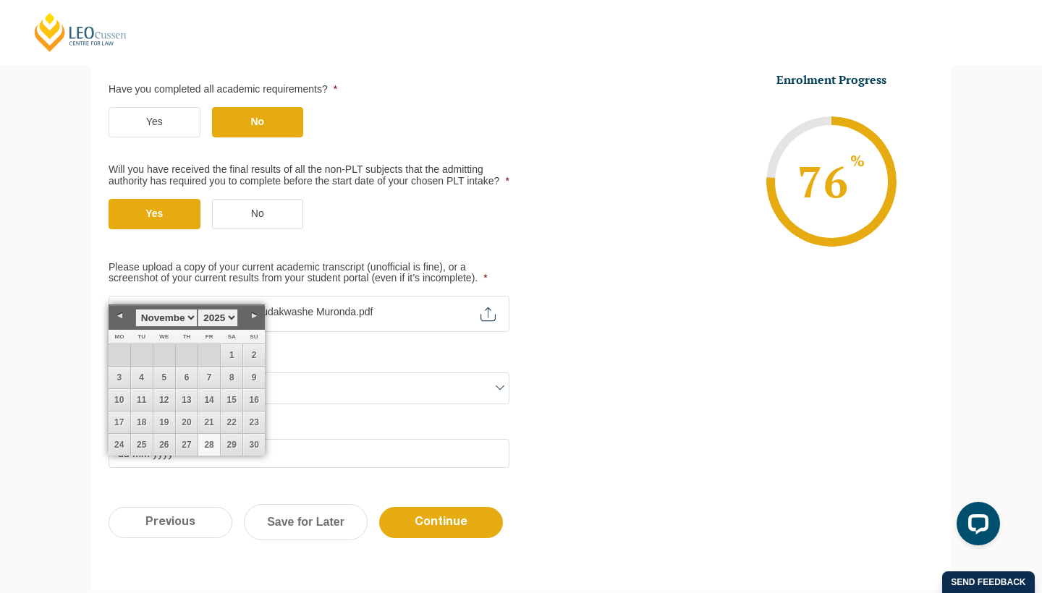
click at [211, 441] on link "28" at bounding box center [209, 445] width 22 height 22
type input "28-11-2025"
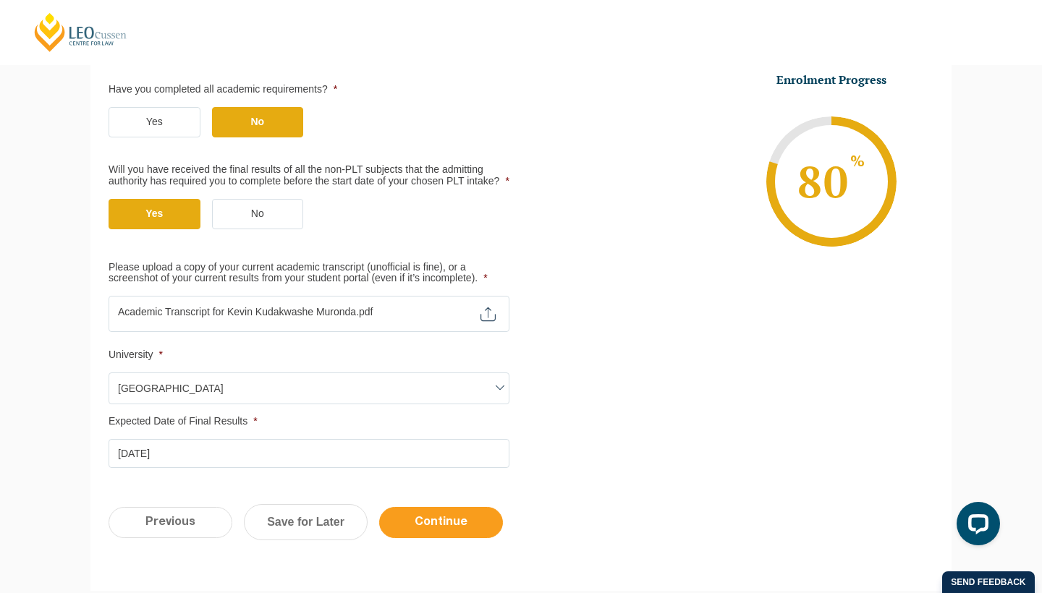
click at [449, 530] on input "Continue" at bounding box center [441, 522] width 124 height 31
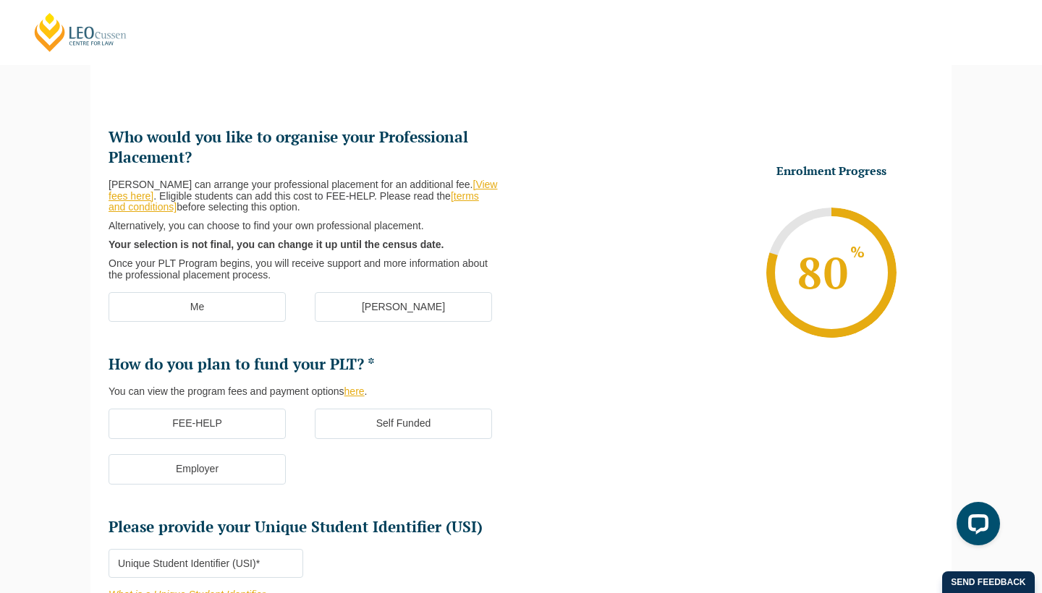
scroll to position [125, 0]
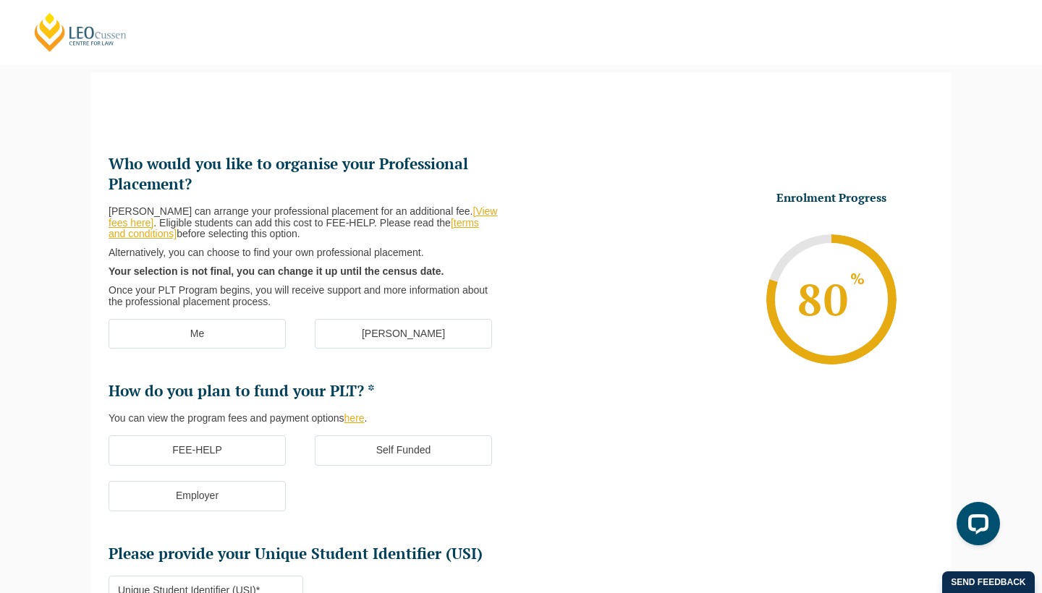
click at [205, 328] on label "Me" at bounding box center [197, 334] width 177 height 30
click at [0, 0] on input "Me" at bounding box center [0, 0] width 0 height 0
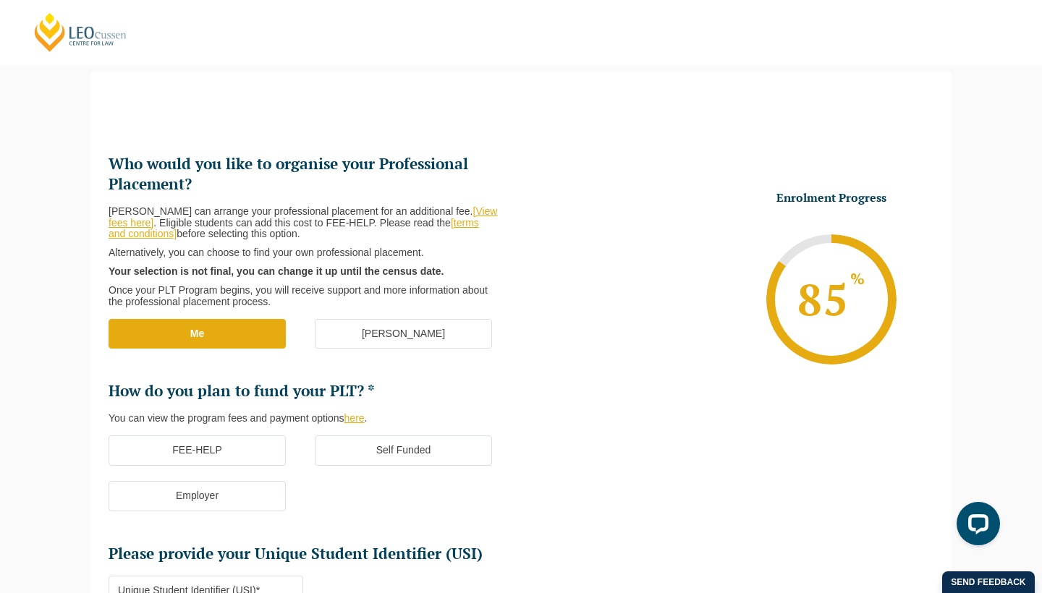
click at [378, 447] on label "Self Funded" at bounding box center [403, 451] width 177 height 30
click at [0, 0] on input "Self Funded" at bounding box center [0, 0] width 0 height 0
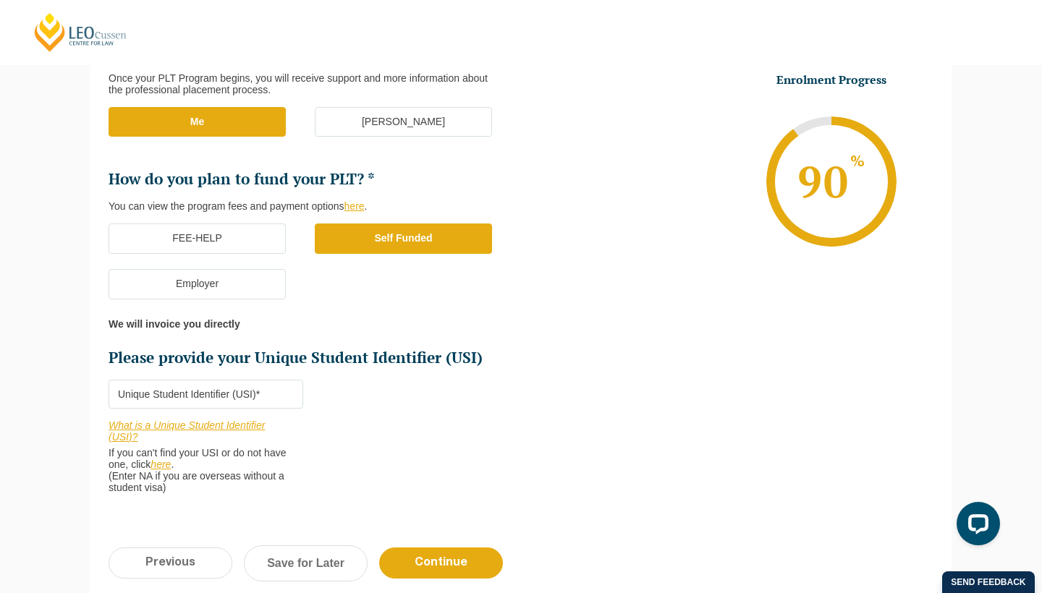
scroll to position [344, 0]
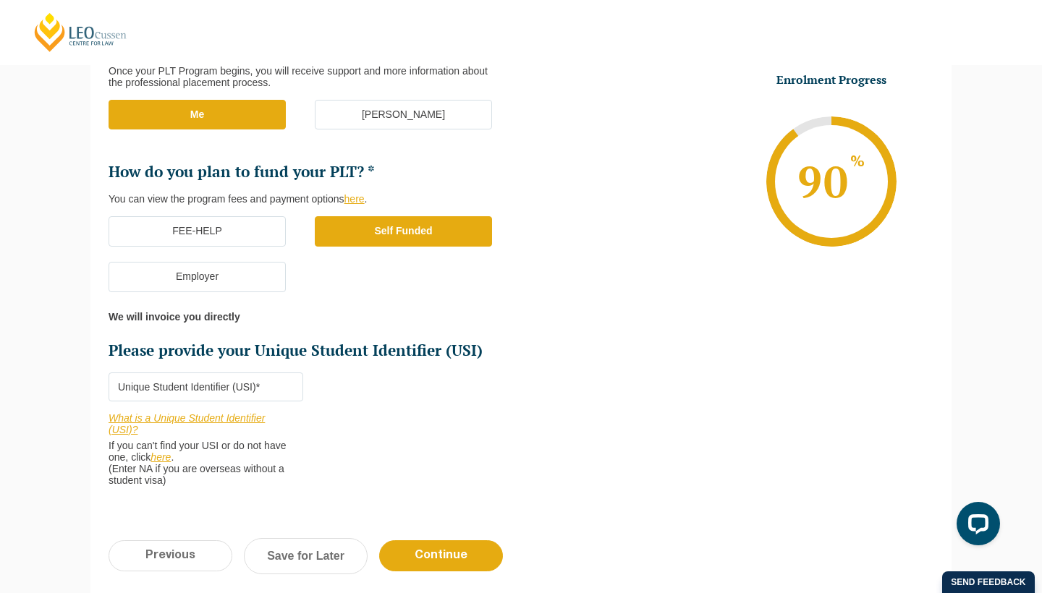
click at [192, 378] on input "Please provide your Unique Student Identifier (USI) *" at bounding box center [206, 387] width 195 height 29
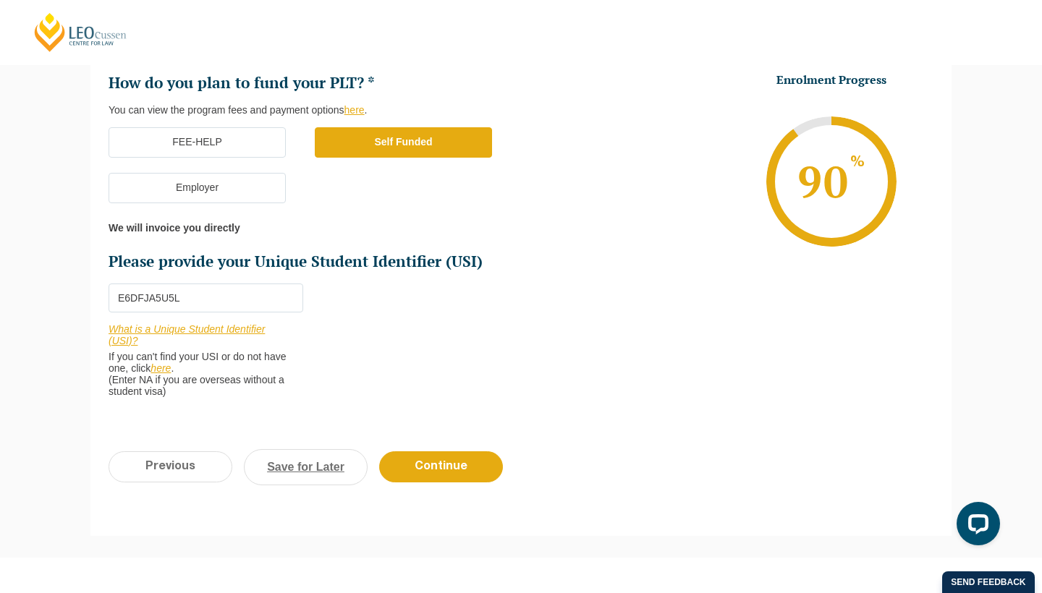
scroll to position [433, 0]
type input "E6DFJA5U5L"
click at [424, 459] on input "Continue" at bounding box center [441, 466] width 124 height 31
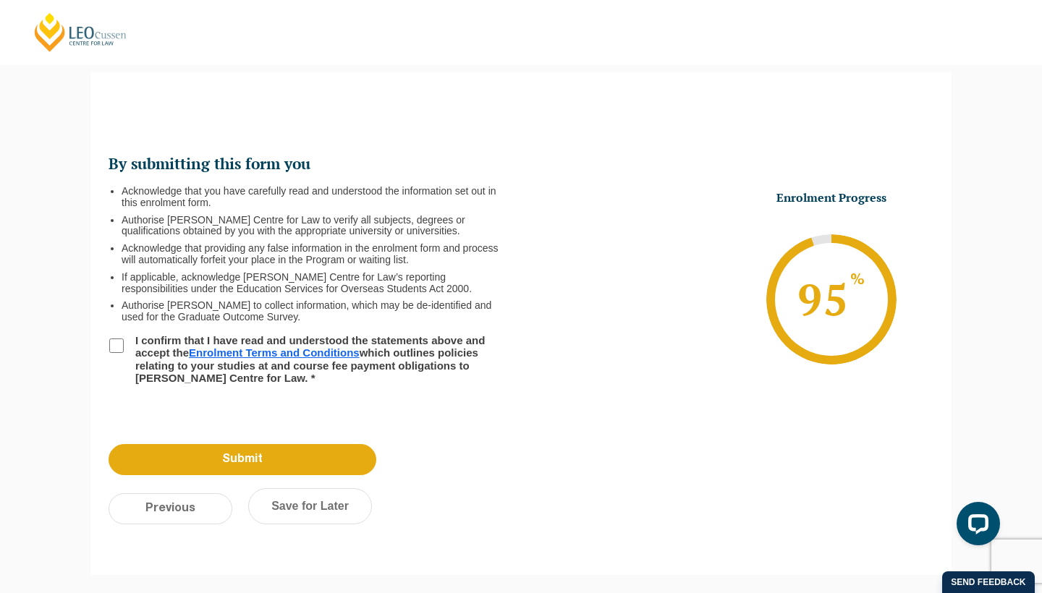
scroll to position [0, 0]
click at [116, 342] on input "I confirm that I have read and understood the statements above and accept the E…" at bounding box center [116, 346] width 14 height 14
checkbox input "true"
click at [279, 461] on input "Submit" at bounding box center [243, 459] width 268 height 31
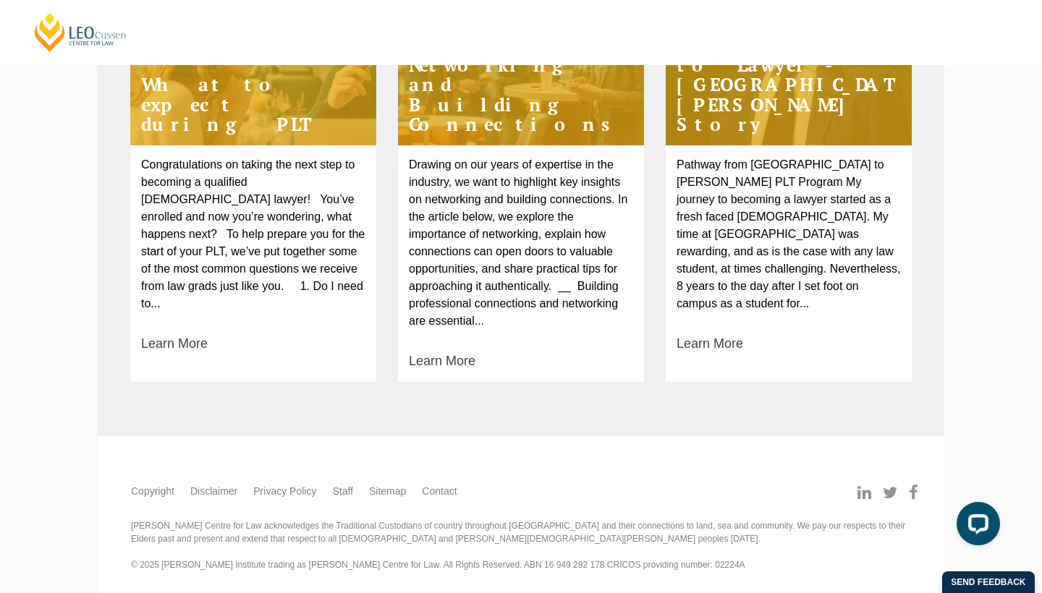
scroll to position [752, 0]
